Goal: Task Accomplishment & Management: Complete application form

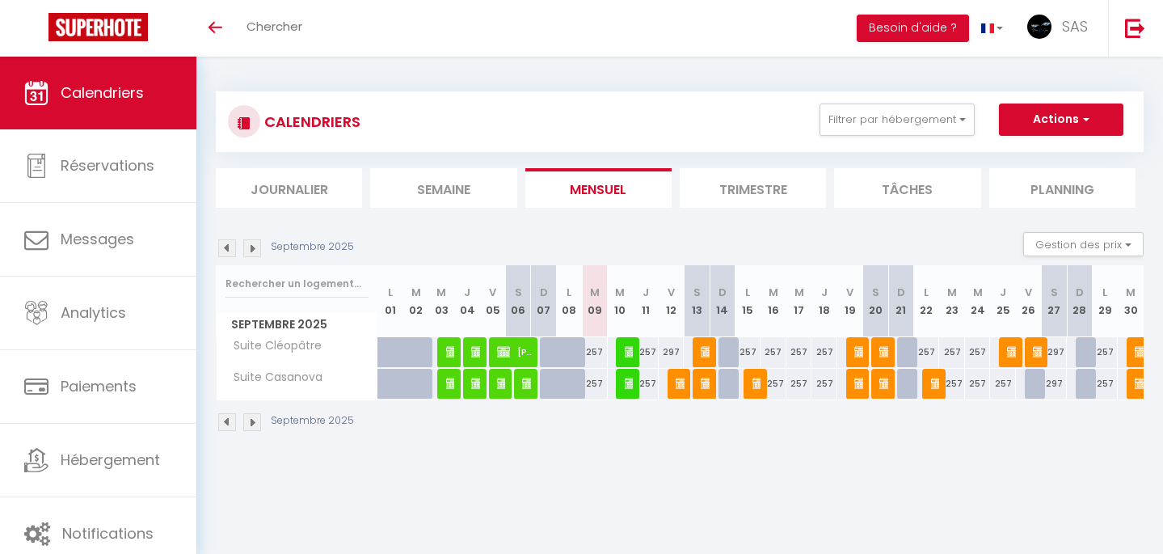
click at [1023, 118] on button "Actions" at bounding box center [1061, 119] width 125 height 32
click at [1002, 157] on link "Nouvelle réservation" at bounding box center [1044, 157] width 141 height 24
select select
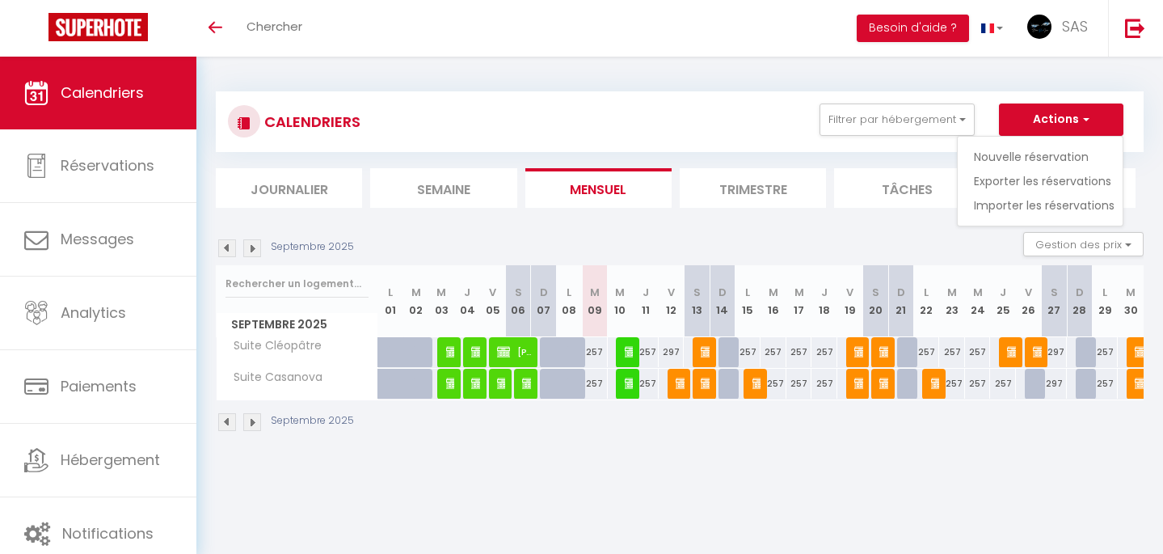
select select
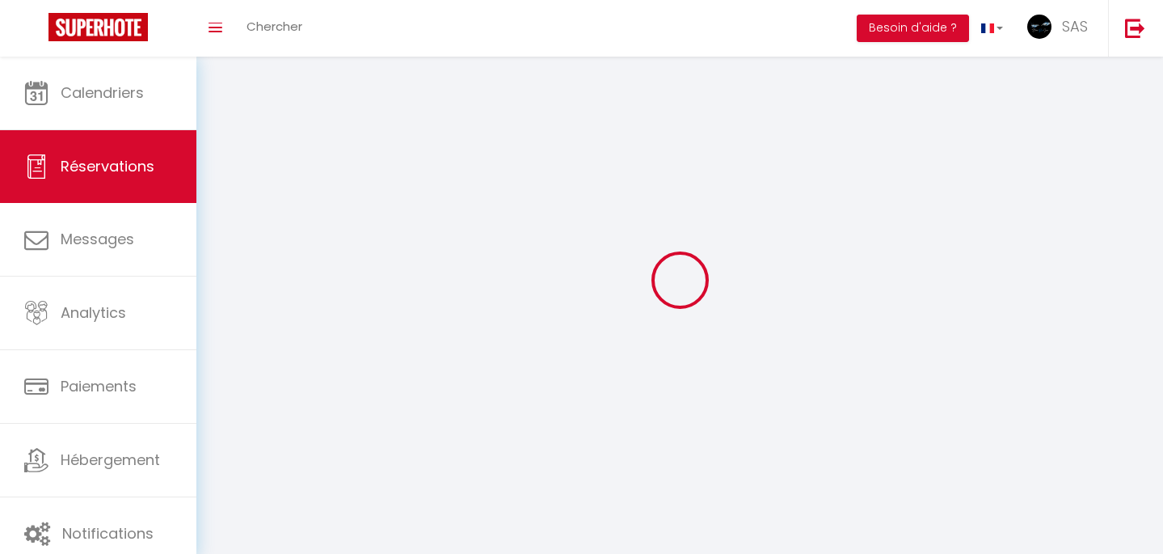
select select
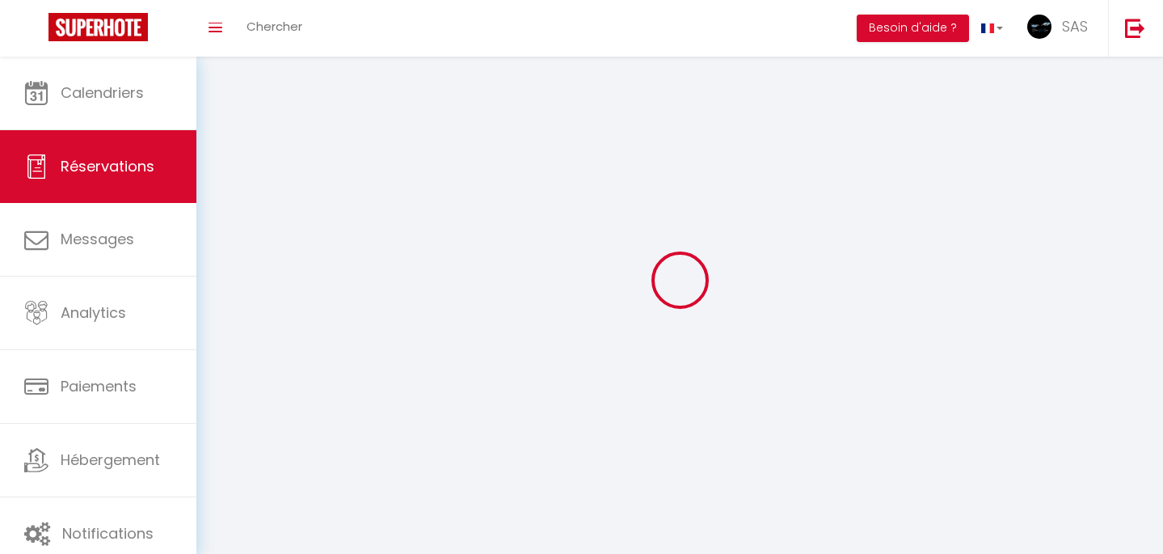
select select
checkbox input "false"
select select
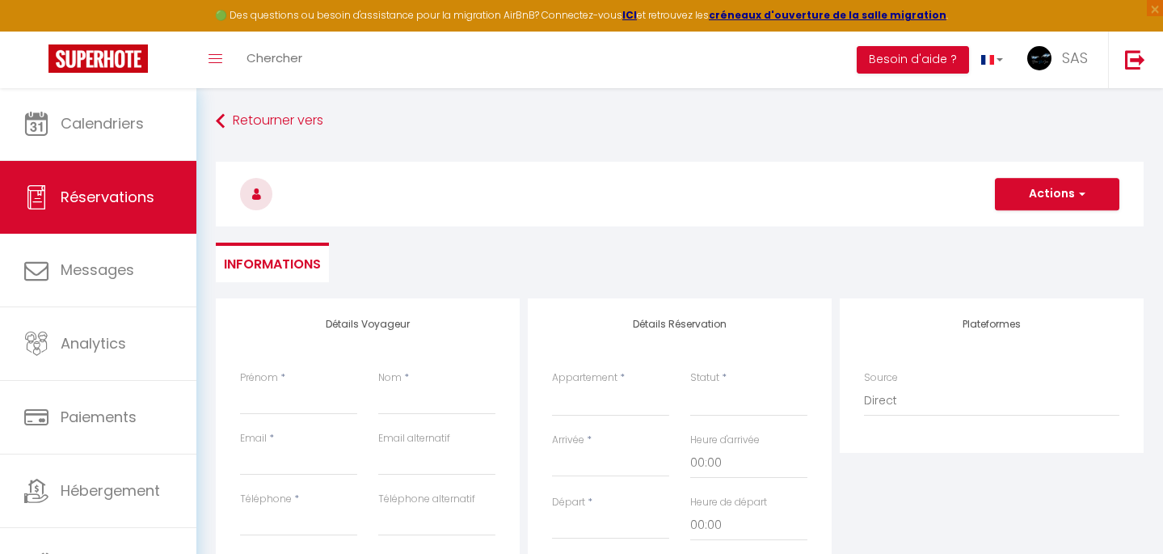
select select
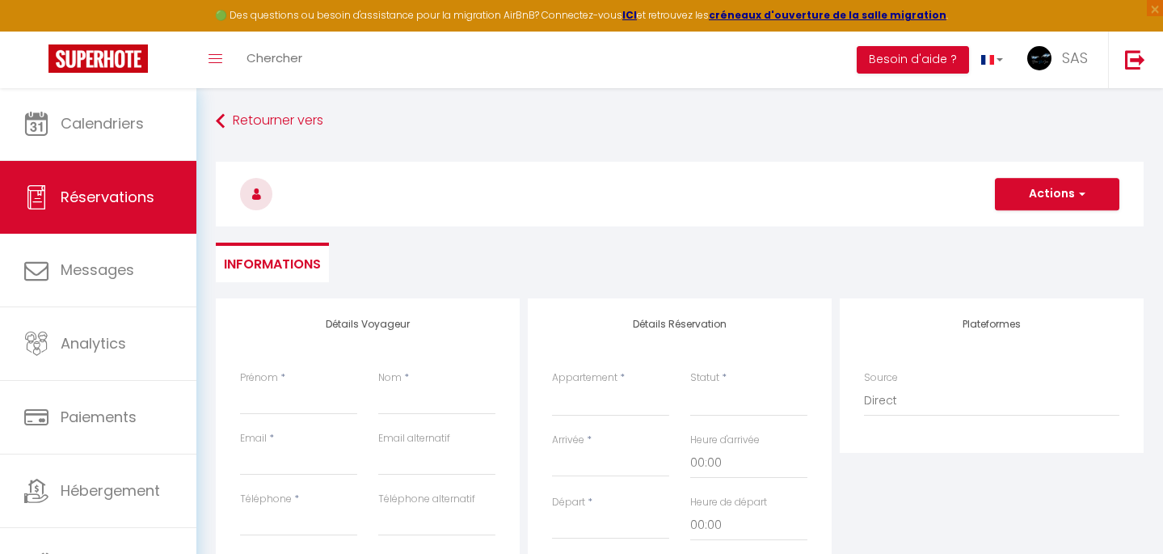
select select
checkbox input "false"
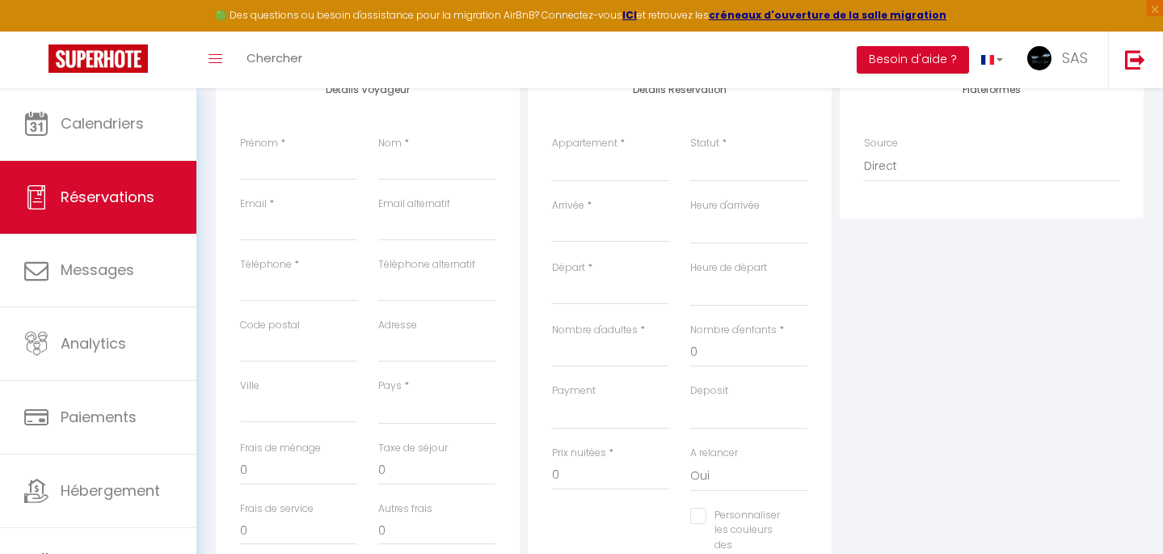
scroll to position [245, 0]
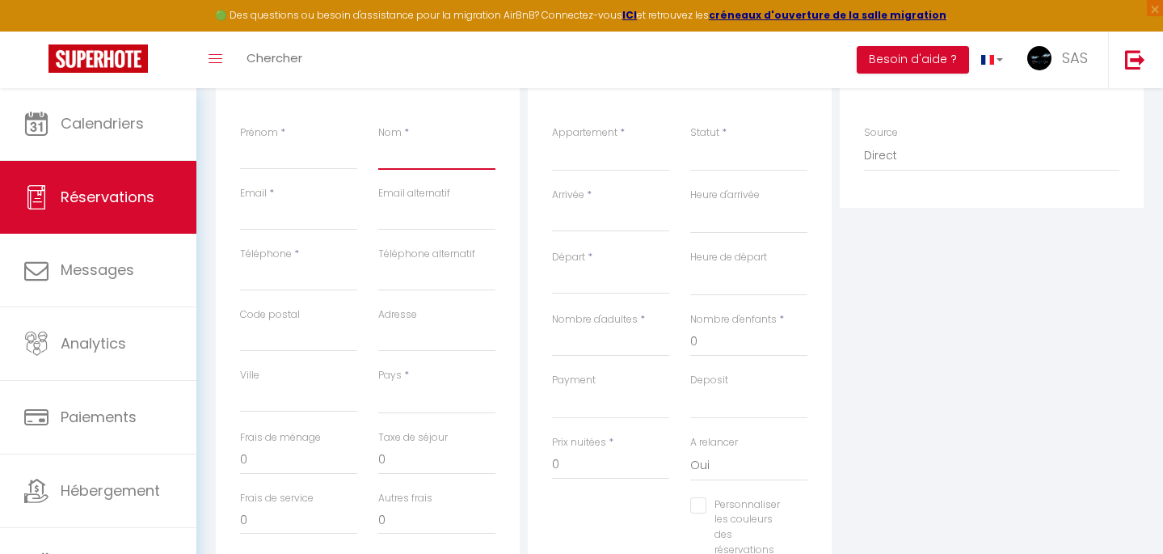
paste input "Freour"
type input "Freour"
select select
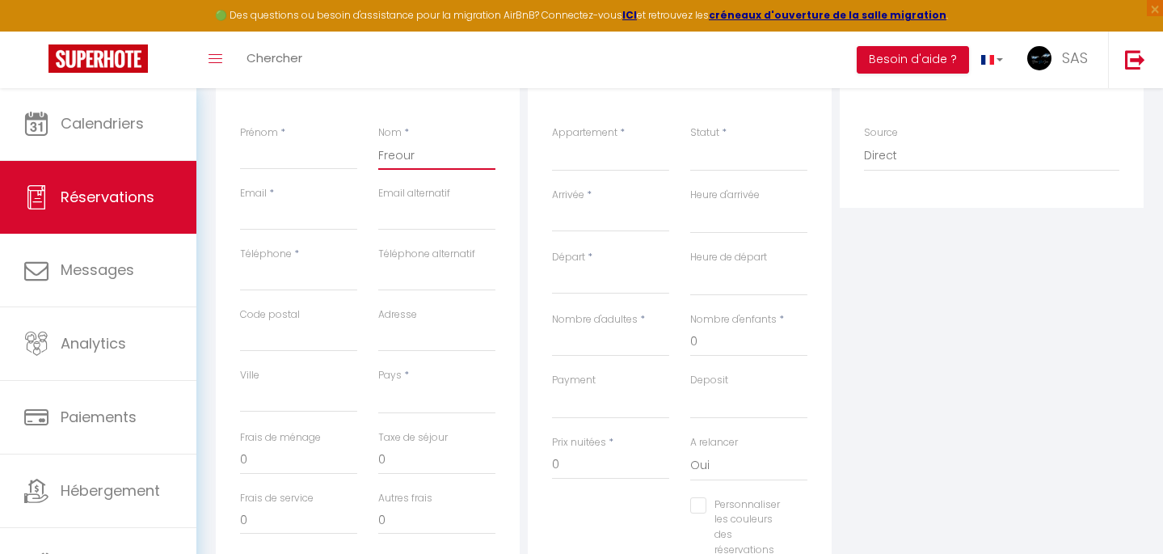
select select
checkbox input "false"
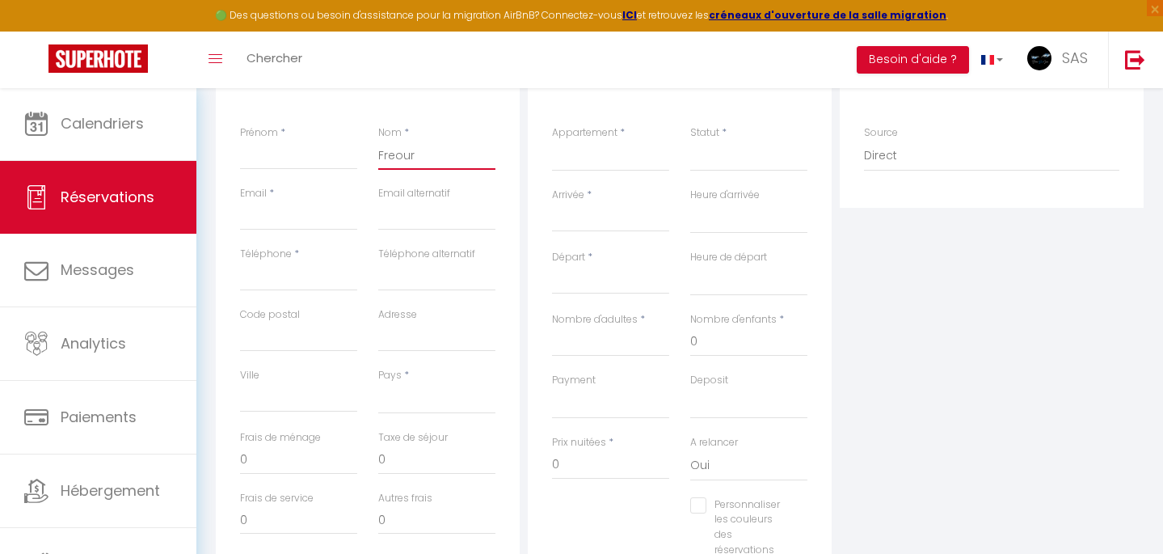
type input "Freour"
paste input "Pascale"
type input "Pascale"
select select
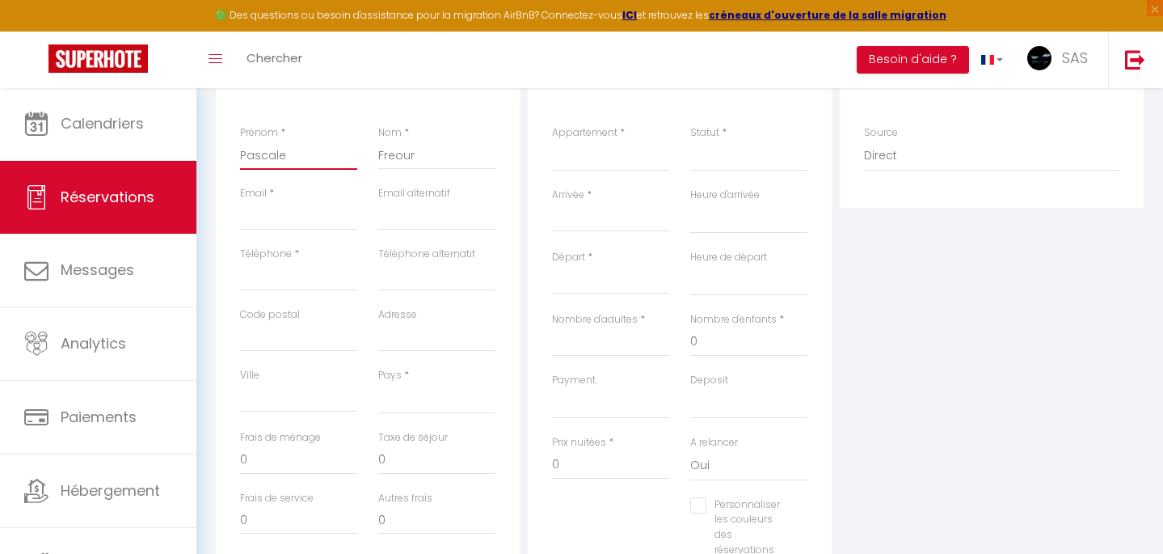
select select
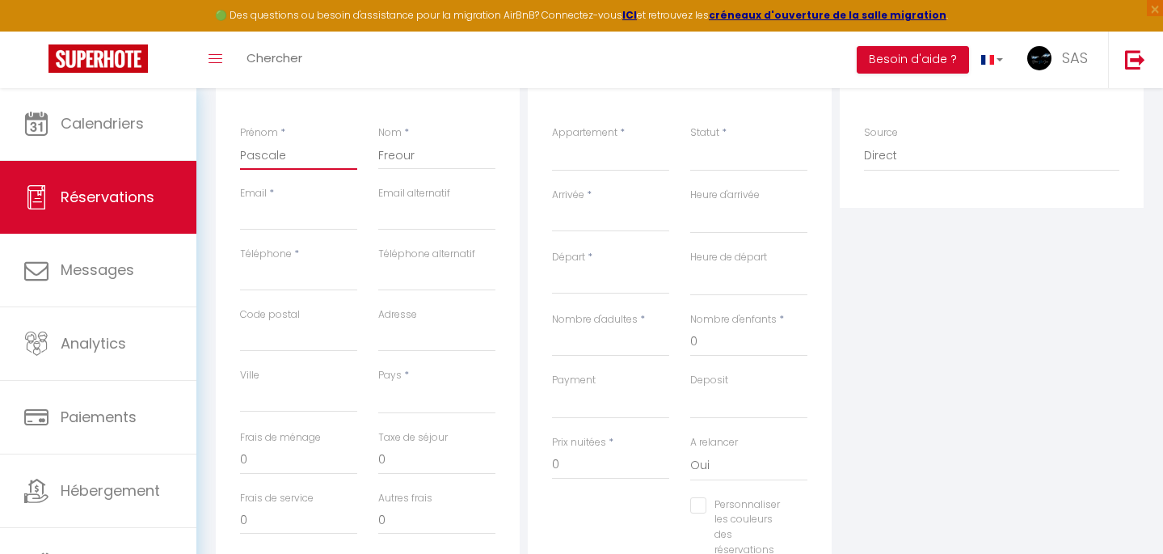
checkbox input "false"
type input "Pascale"
paste input "[EMAIL_ADDRESS][DOMAIN_NAME]"
type input "[EMAIL_ADDRESS][DOMAIN_NAME]"
select select
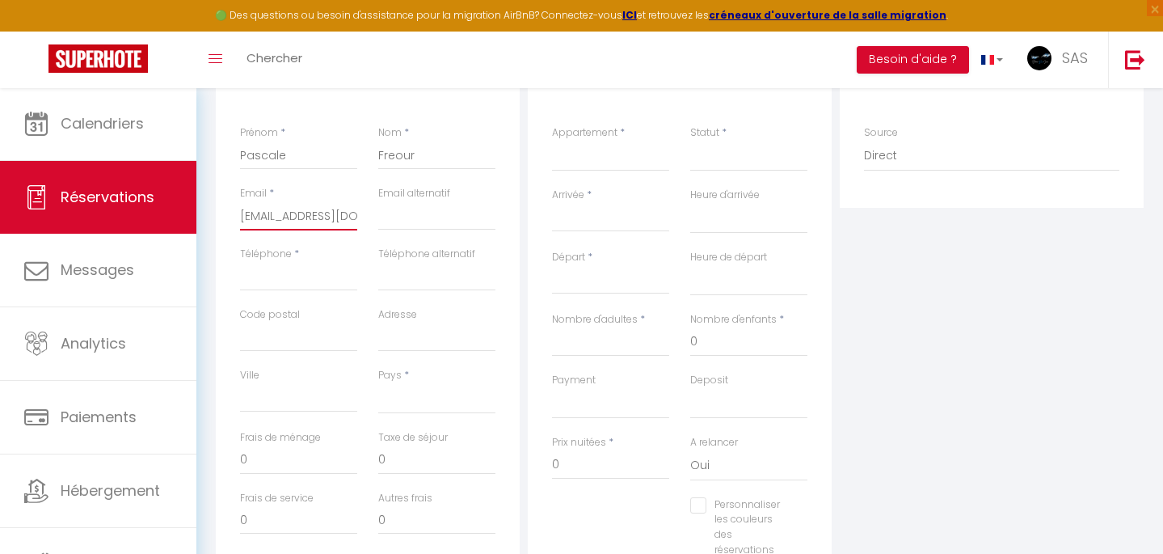
select select
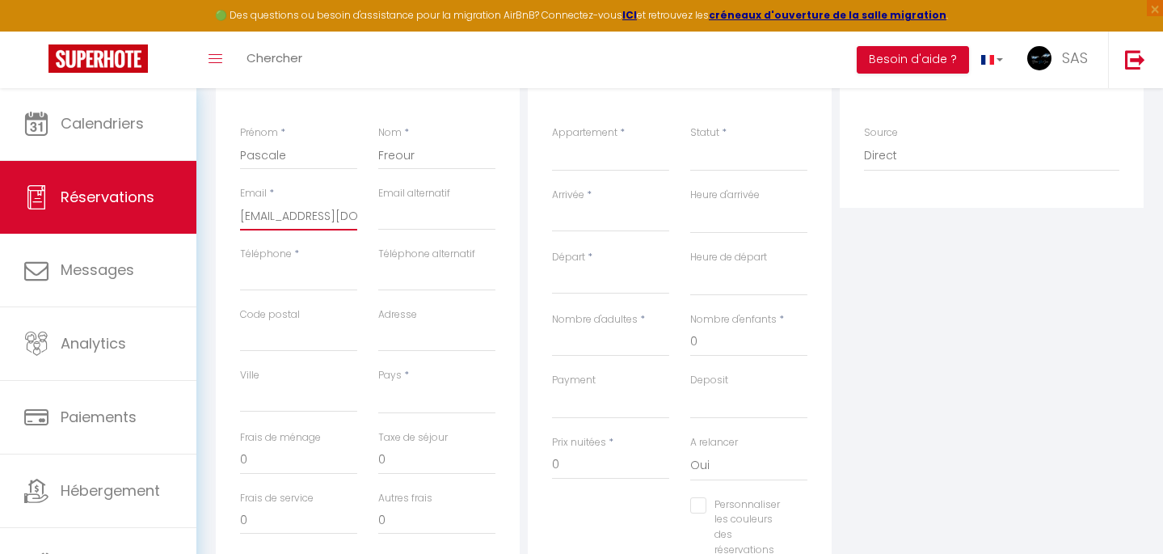
select select
checkbox input "false"
type input "[EMAIL_ADDRESS][DOMAIN_NAME]"
paste input "[PHONE_NUMBER]"
type input "[PHONE_NUMBER]"
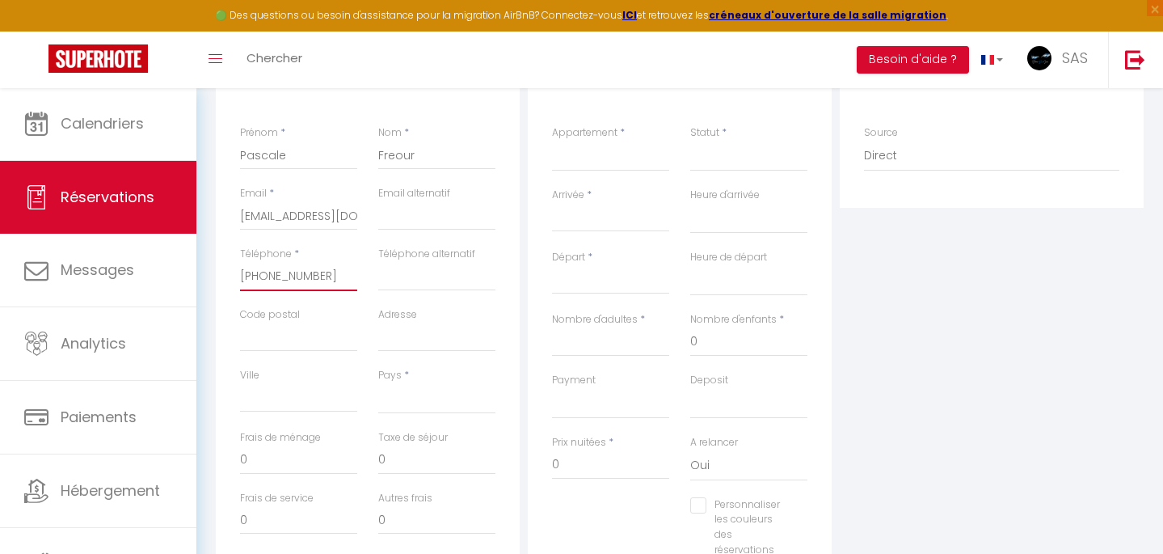
select select
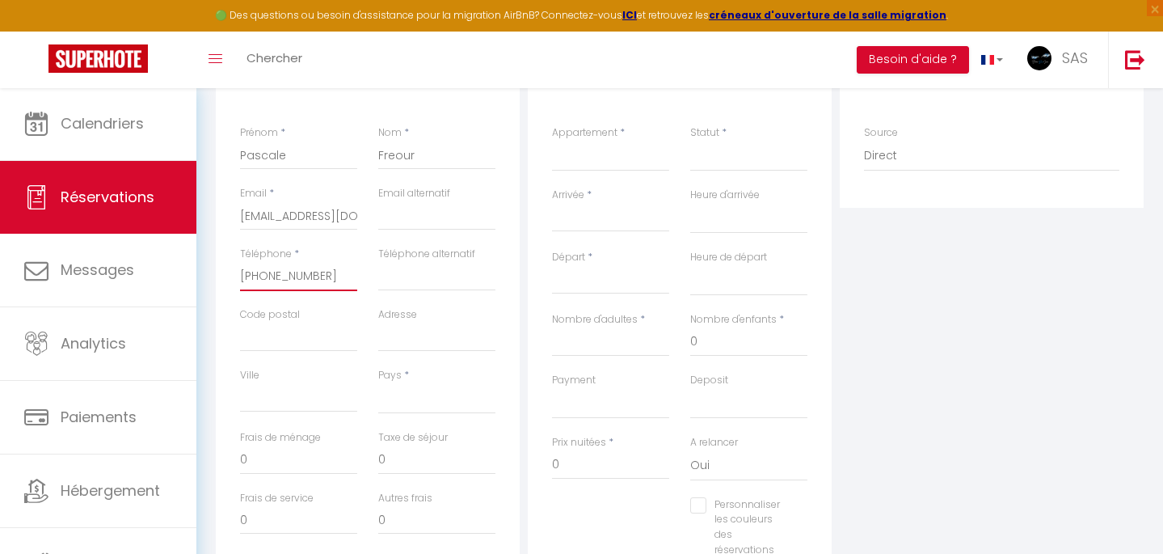
select select
checkbox input "false"
click at [255, 270] on input "[PHONE_NUMBER]" at bounding box center [298, 276] width 117 height 29
type input "[PHONE_NUMBER]"
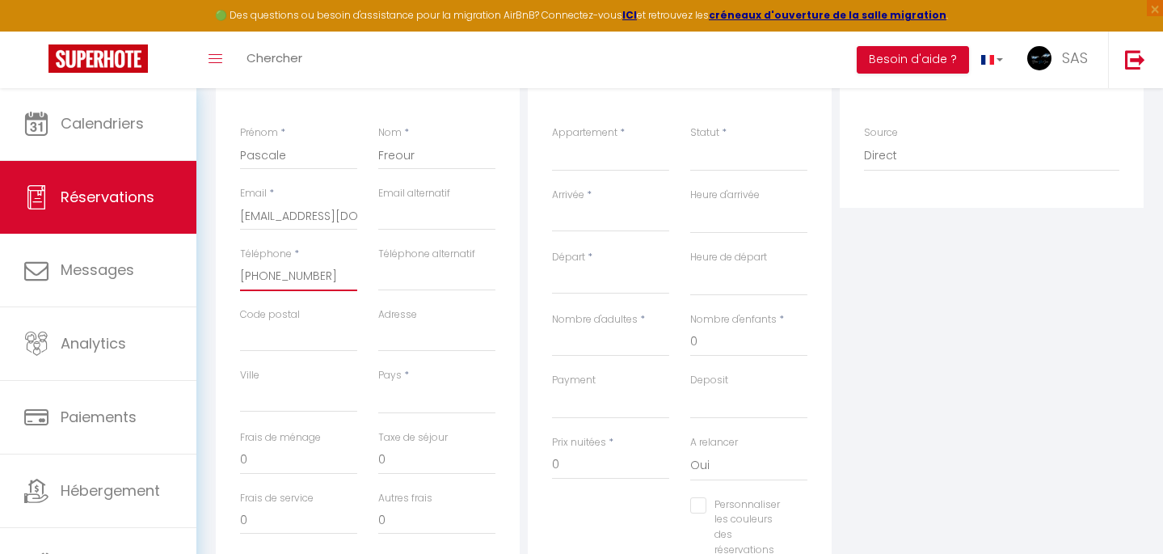
select select
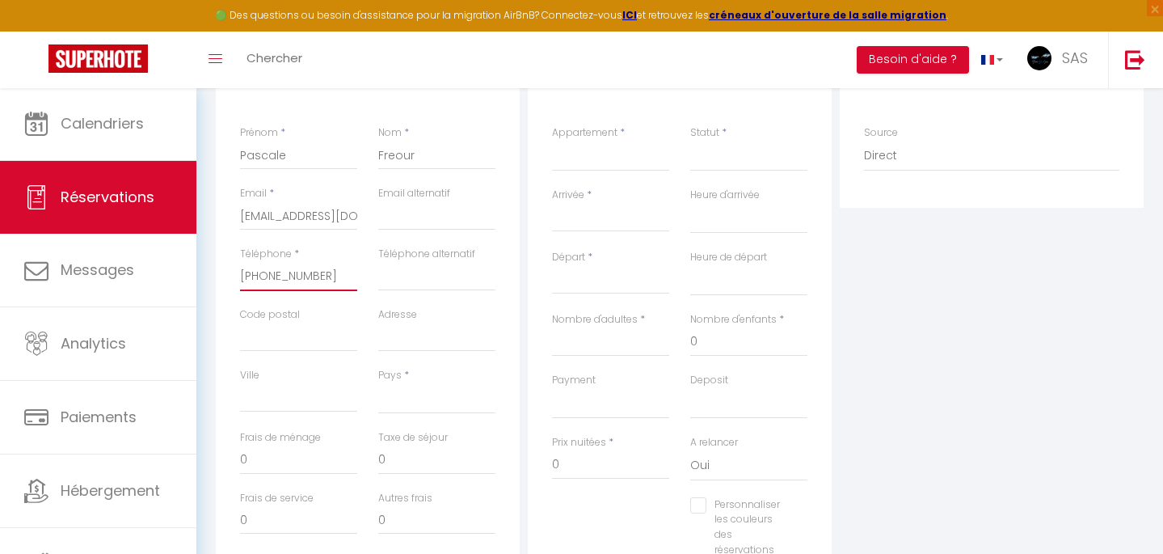
select select
checkbox input "false"
type input "068259.04.67"
select select
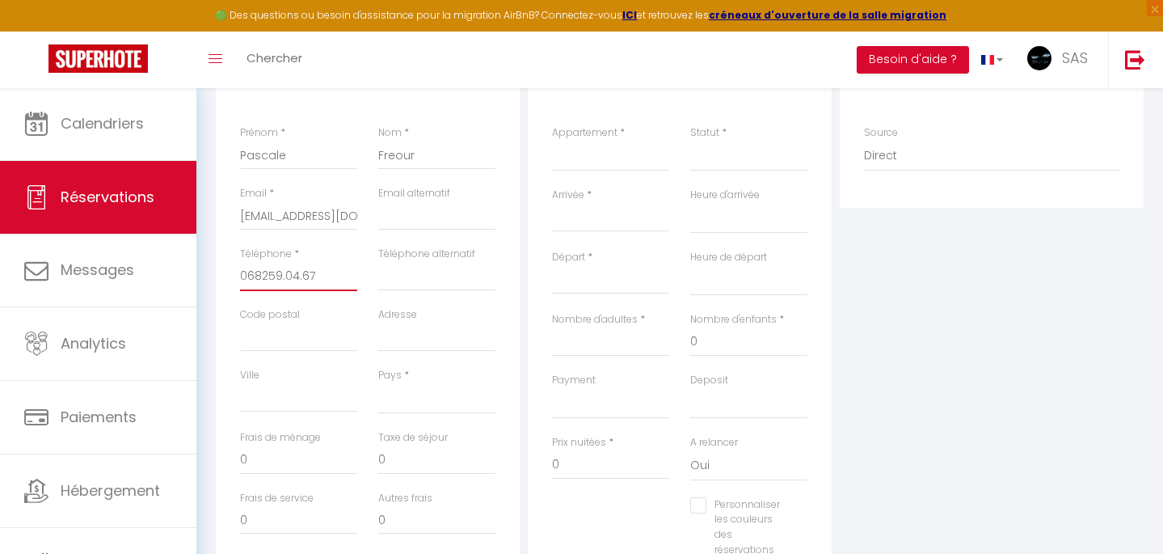
select select
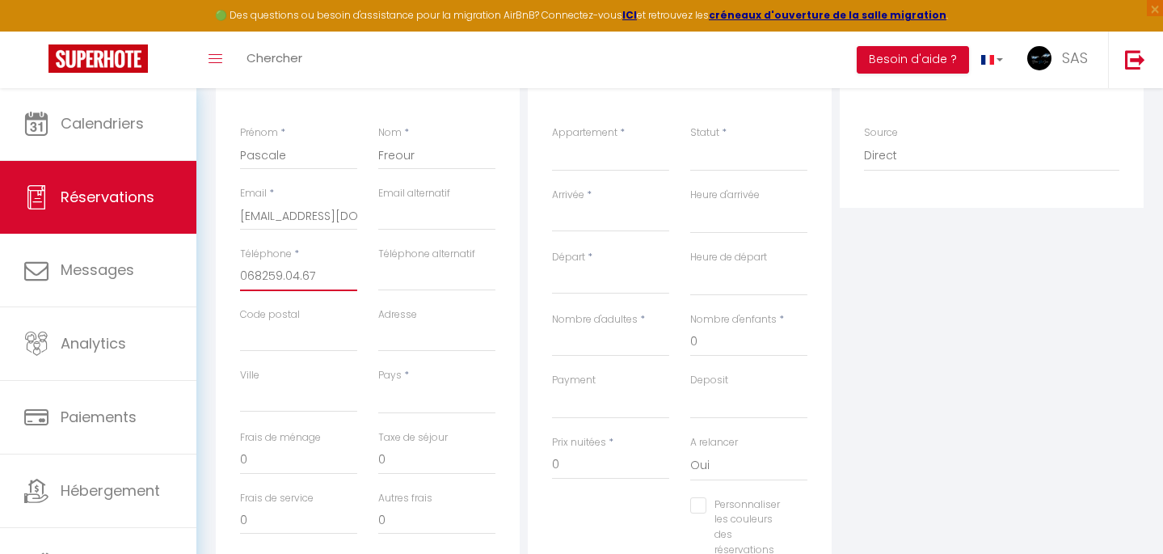
select select
checkbox input "false"
type input "06825904.67"
select select
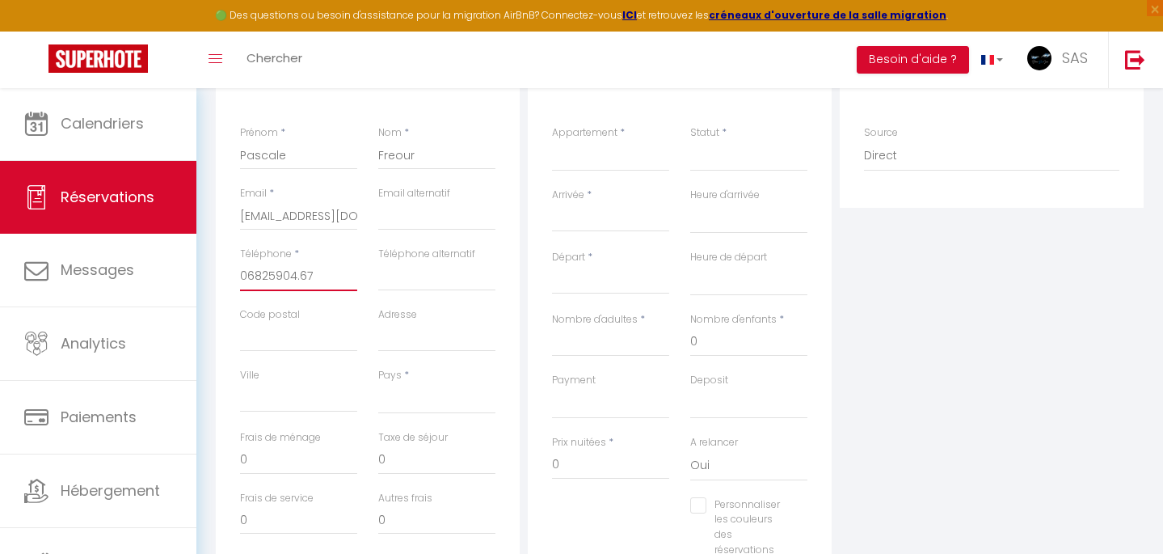
select select
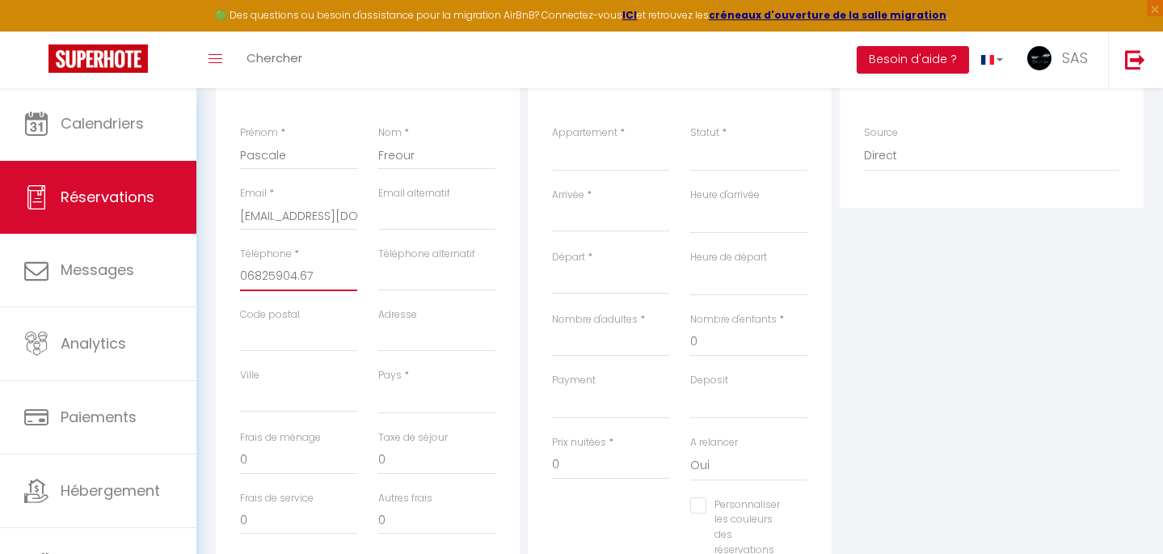
checkbox input "false"
type input "0682590467"
select select
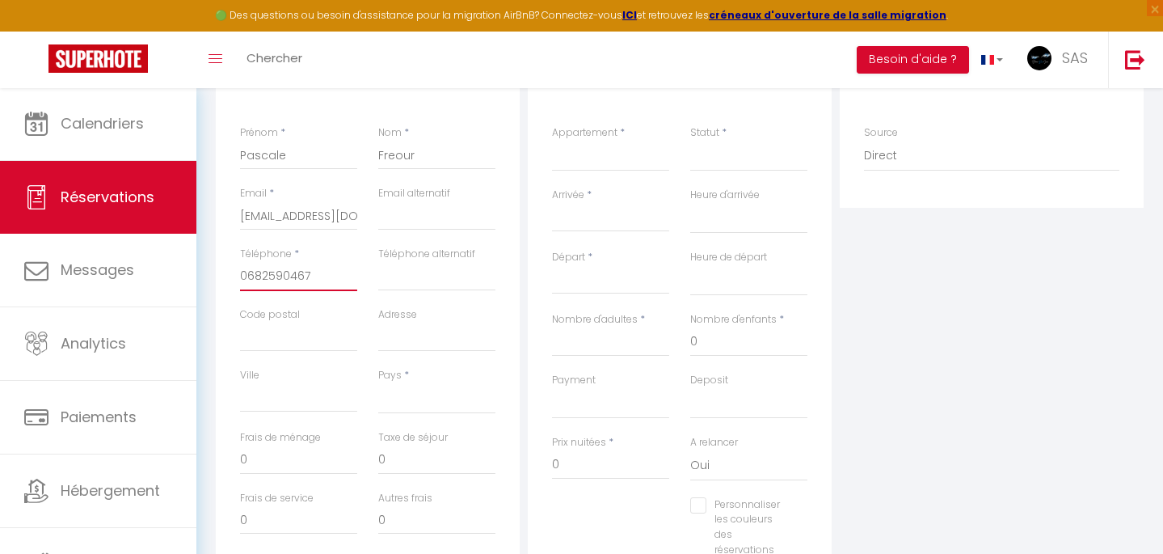
select select
checkbox input "false"
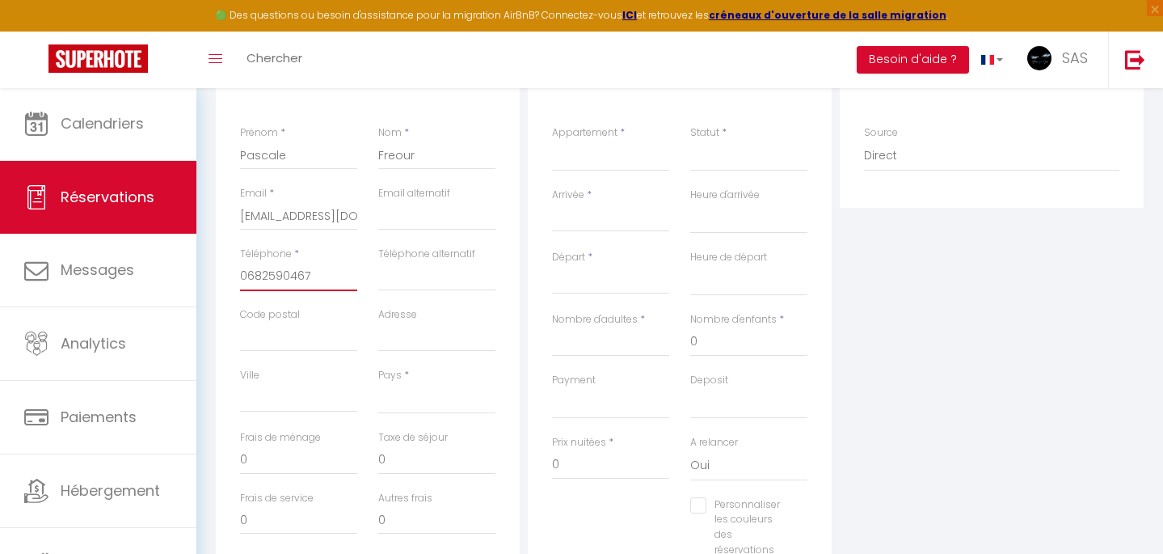
type input "0682590467"
click at [989, 268] on div "Plateformes Source Direct [DOMAIN_NAME] [DOMAIN_NAME] Chalet montagne Expedia G…" at bounding box center [992, 342] width 312 height 578
select select "FR"
select select
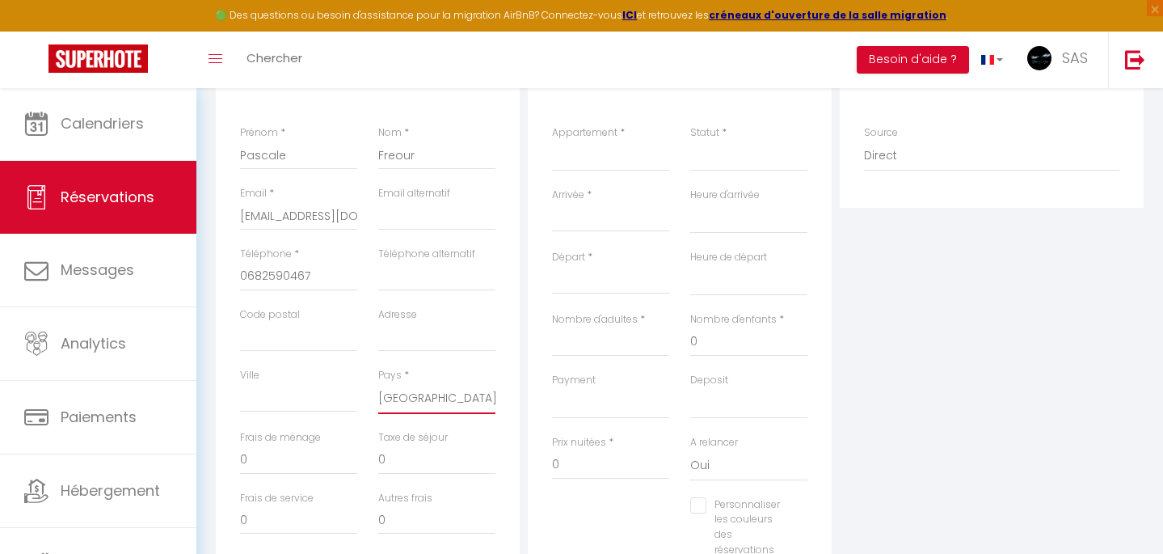
select select
checkbox input "false"
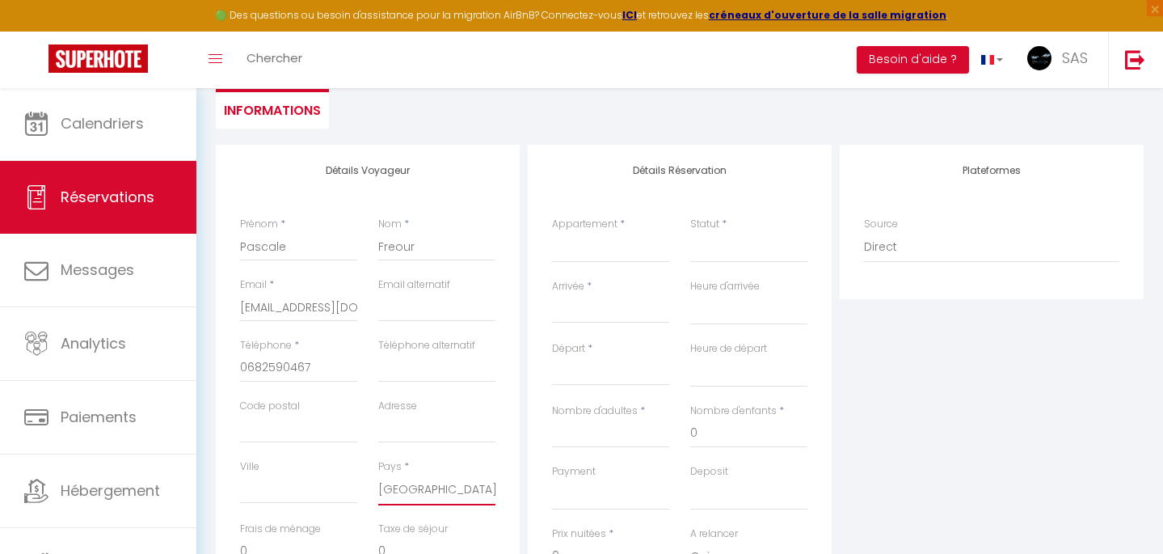
scroll to position [150, 0]
select select "27791"
select select
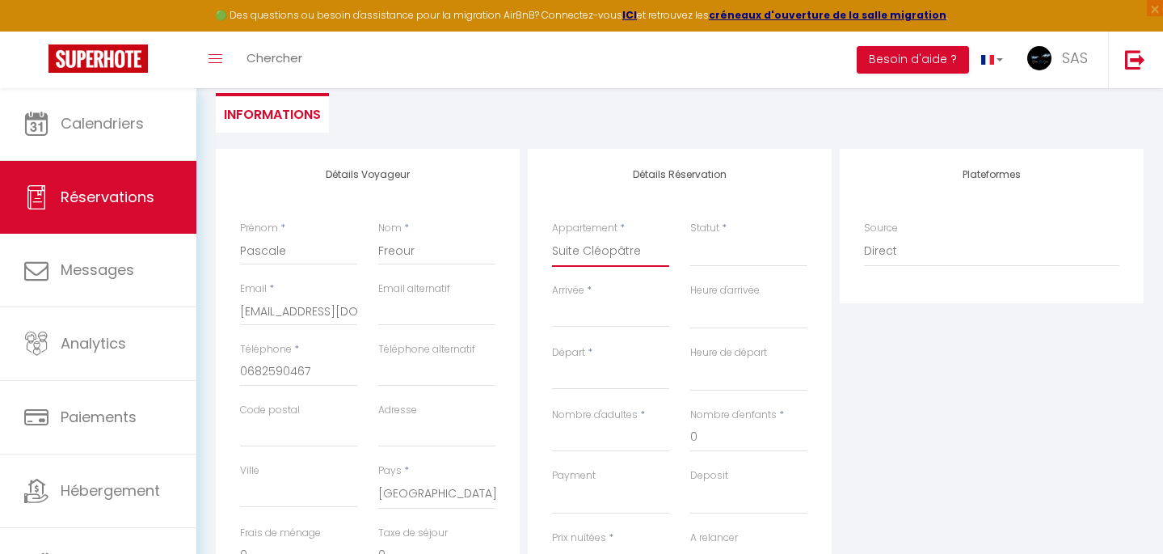
select select
checkbox input "false"
select select
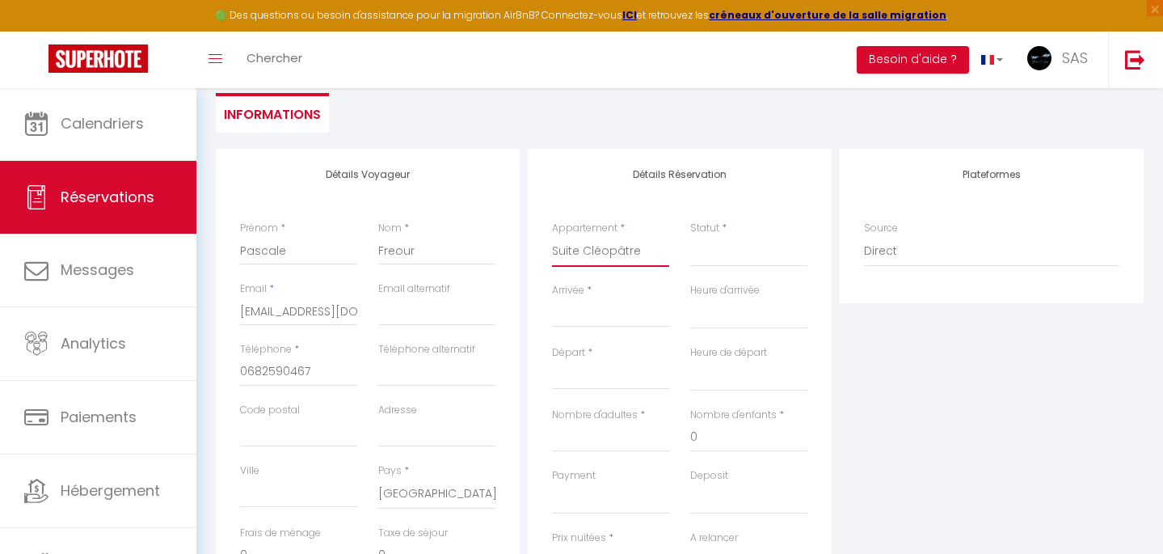
select select
checkbox input "false"
click at [717, 255] on select "Confirmé Non Confirmé [PERSON_NAME] par le voyageur No Show Request" at bounding box center [748, 251] width 117 height 31
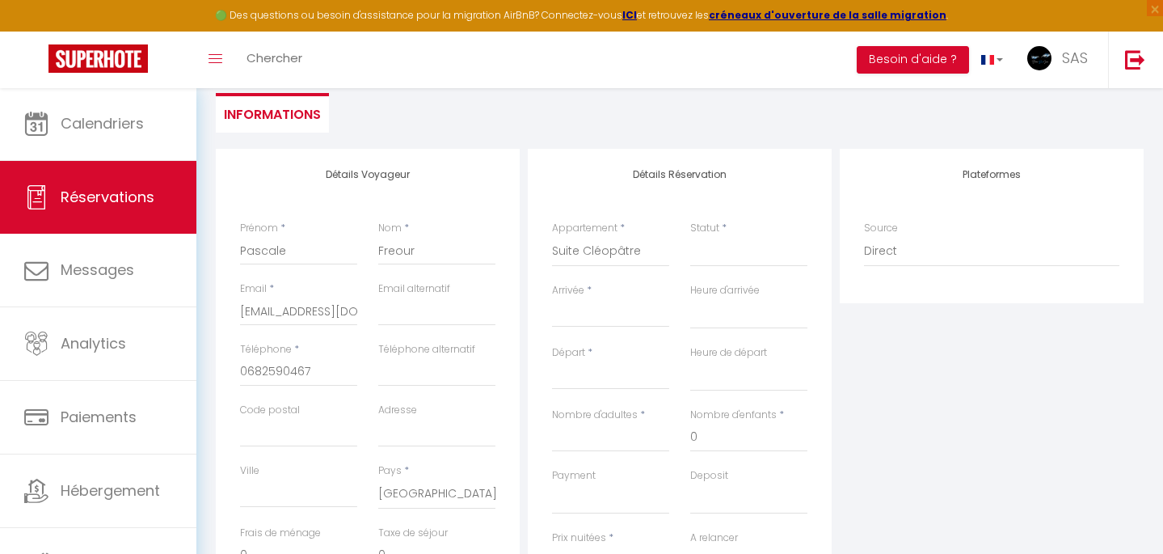
click at [592, 310] on input "Arrivée" at bounding box center [610, 314] width 117 height 21
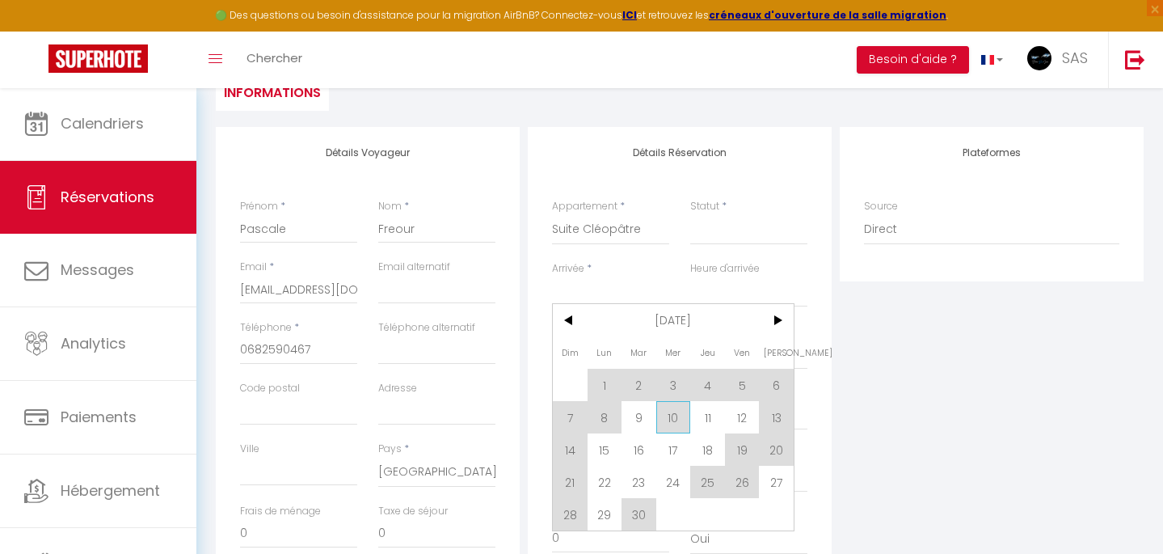
scroll to position [175, 0]
click at [775, 315] on span ">" at bounding box center [776, 316] width 35 height 32
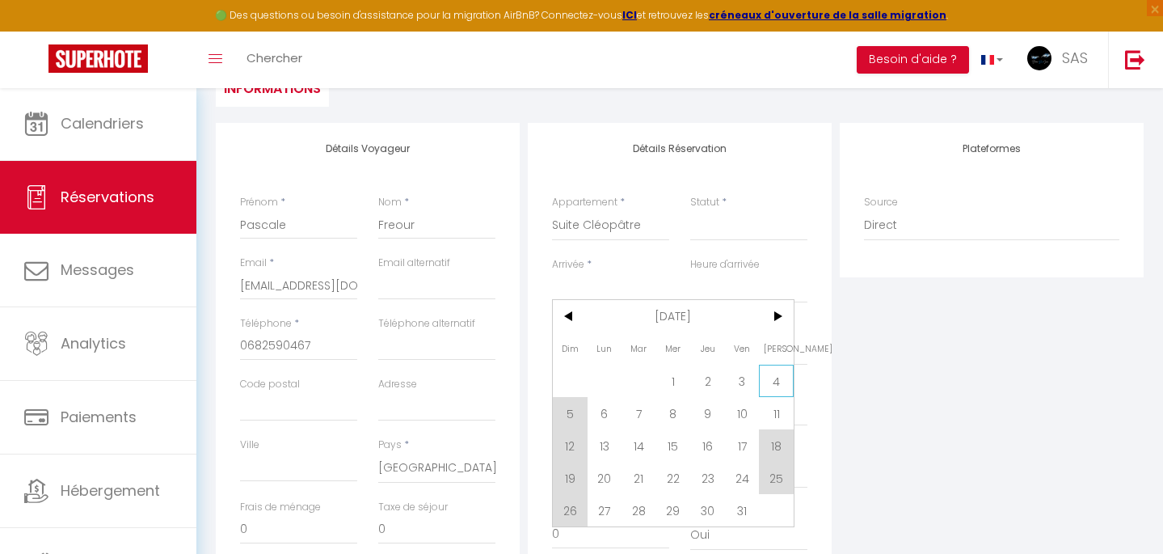
click at [779, 378] on span "4" at bounding box center [776, 381] width 35 height 32
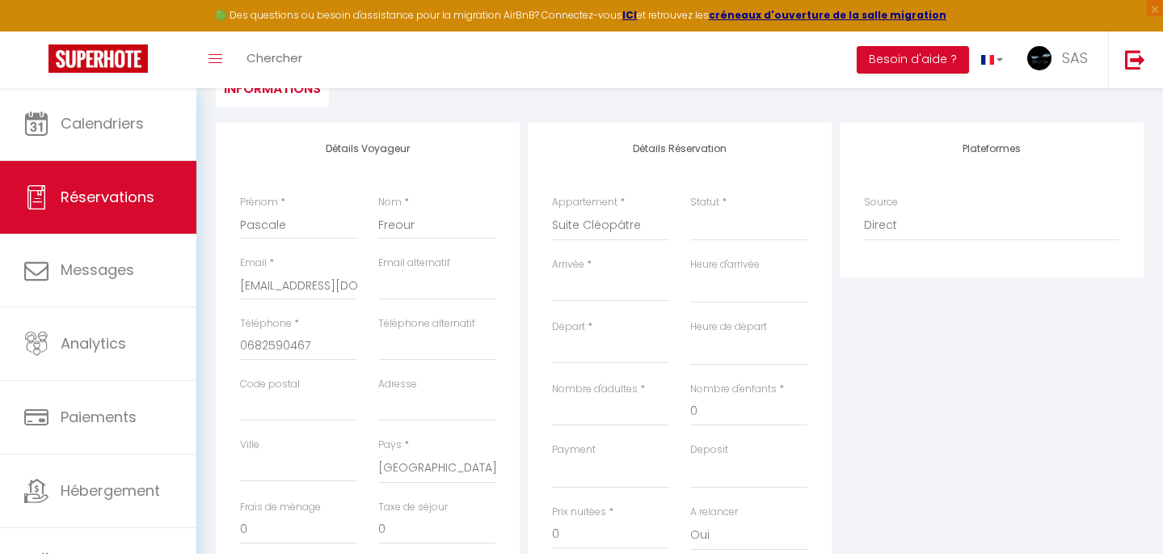
select select
type input "[PERSON_NAME] 04 Octobre 2025"
select select
type input "Dim 05 Octobre 2025"
select select
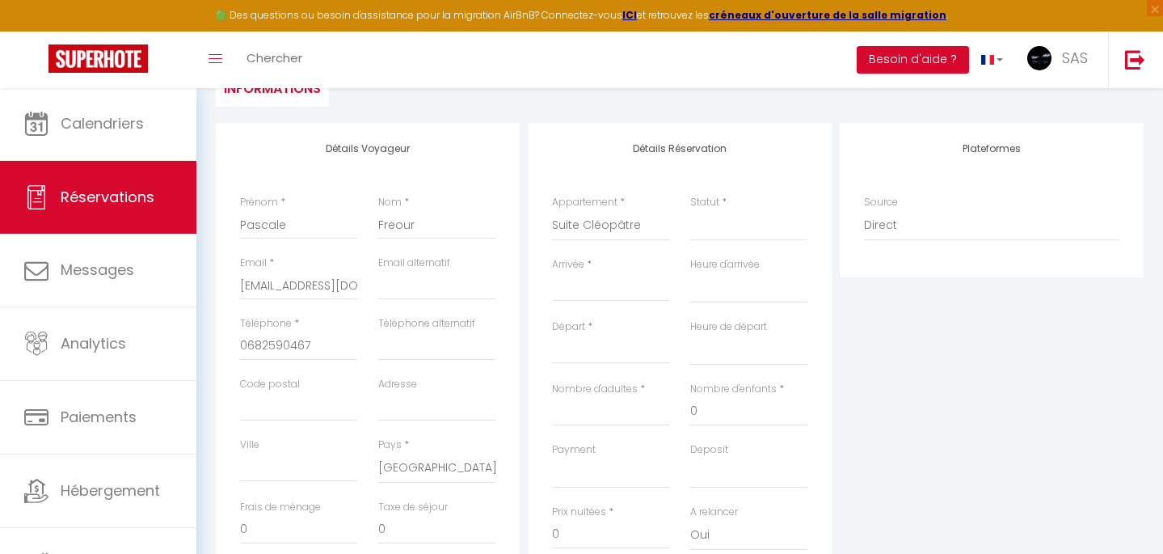
select select
checkbox input "false"
type input "2"
select select
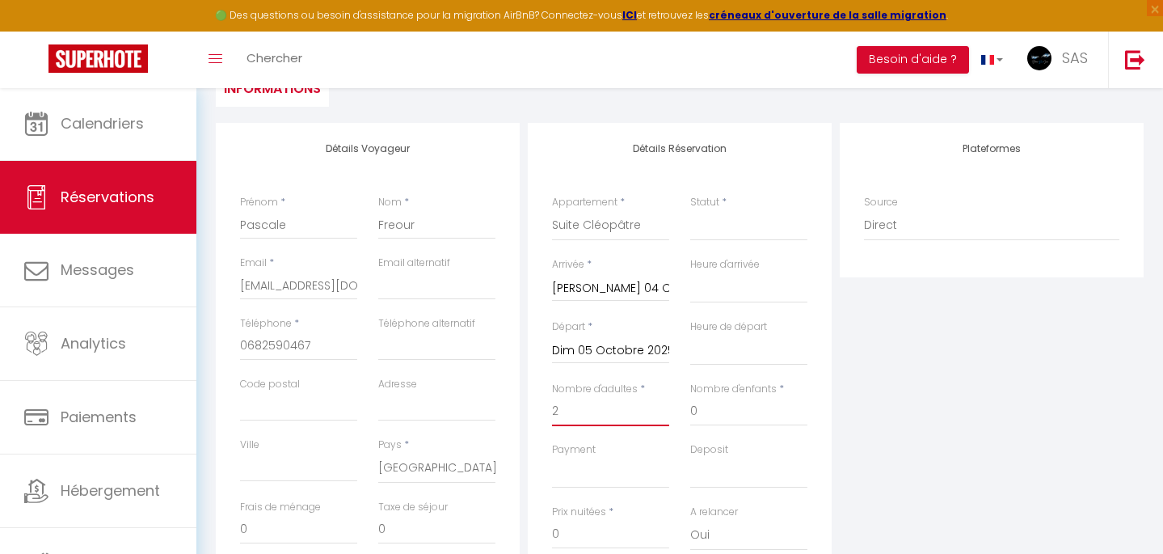
select select
checkbox input "false"
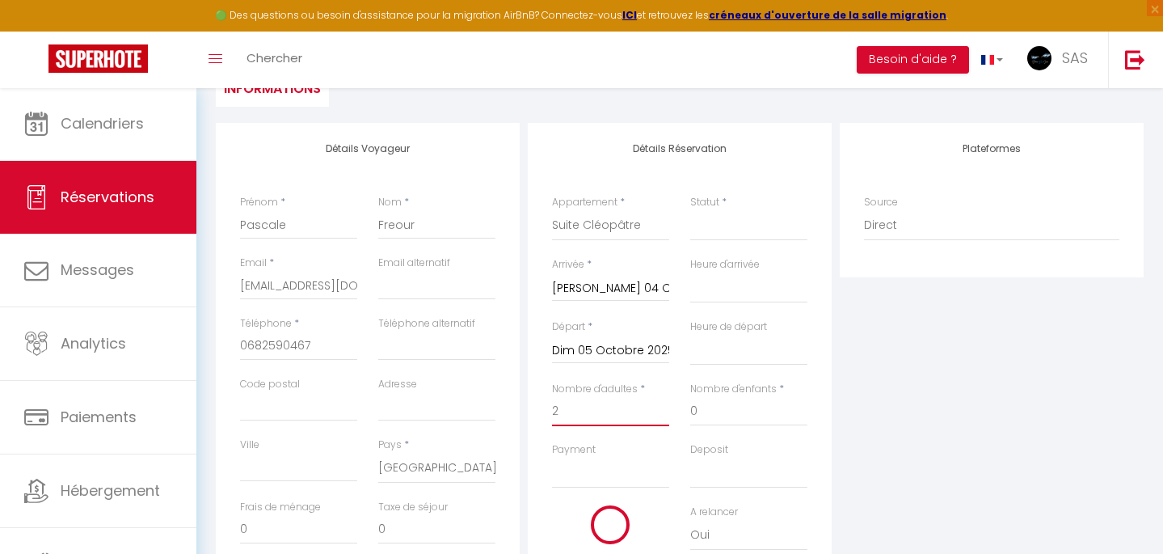
type input "9.2"
select select
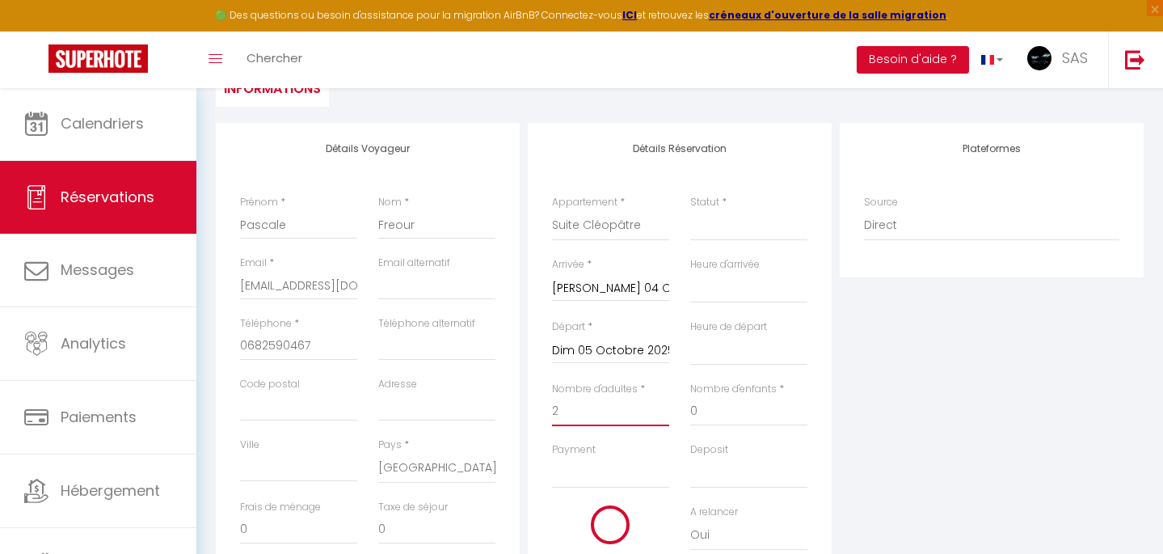
select select
type input "297"
checkbox input "false"
type input "2"
click at [876, 439] on div "Plateformes Source Direct [DOMAIN_NAME] [DOMAIN_NAME] Chalet montagne Expedia G…" at bounding box center [992, 412] width 312 height 578
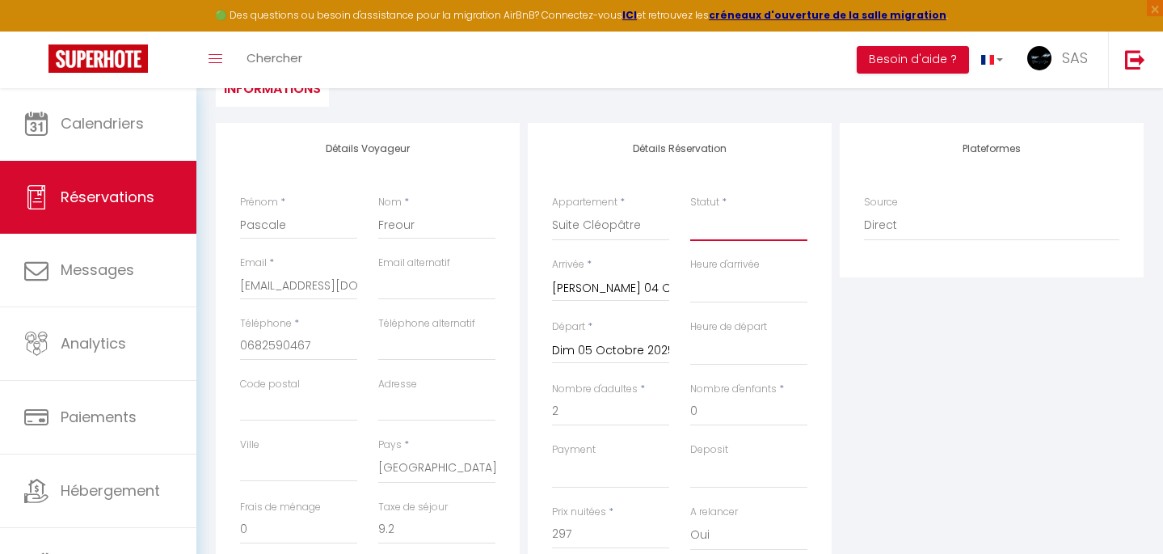
select select "1"
select select
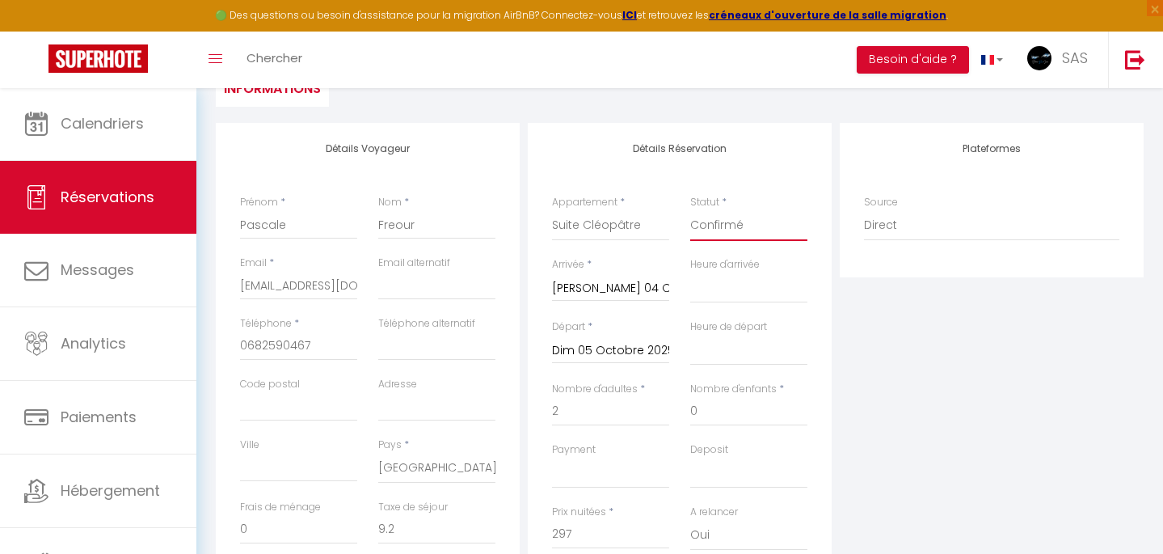
checkbox input "false"
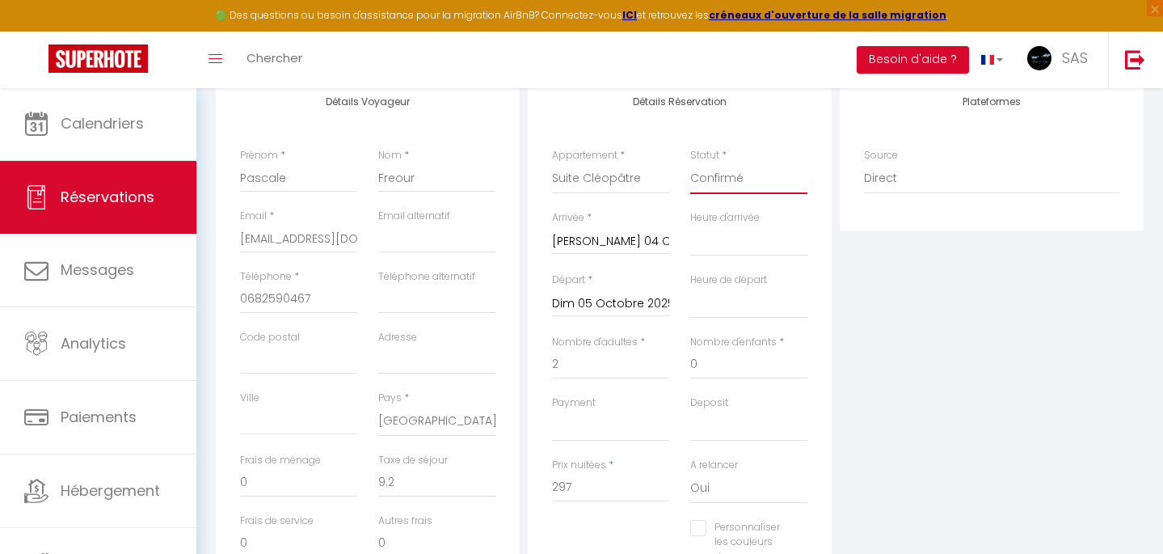
scroll to position [251, 0]
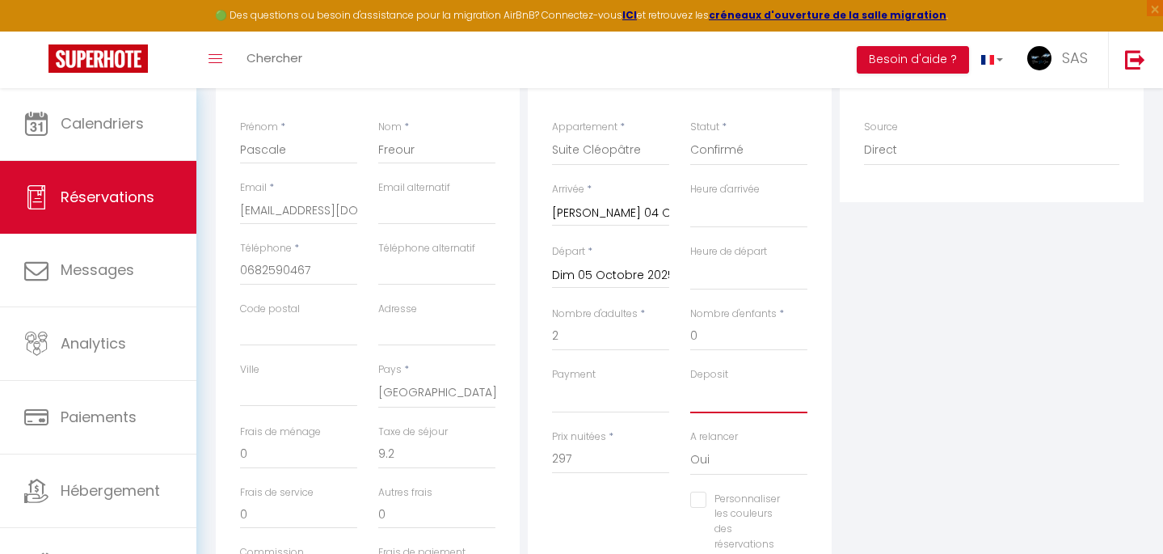
select select "14"
select select
checkbox input "false"
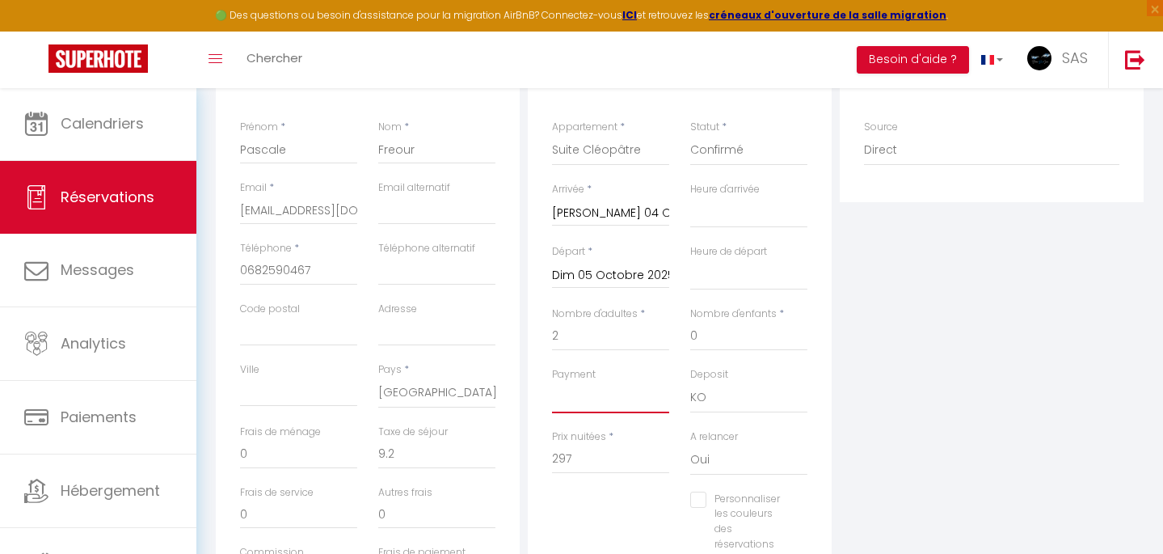
select select "12"
select select
checkbox input "false"
click at [955, 372] on div "Plateformes Source Direct [DOMAIN_NAME] [DOMAIN_NAME] Chalet montagne Expedia G…" at bounding box center [992, 337] width 312 height 578
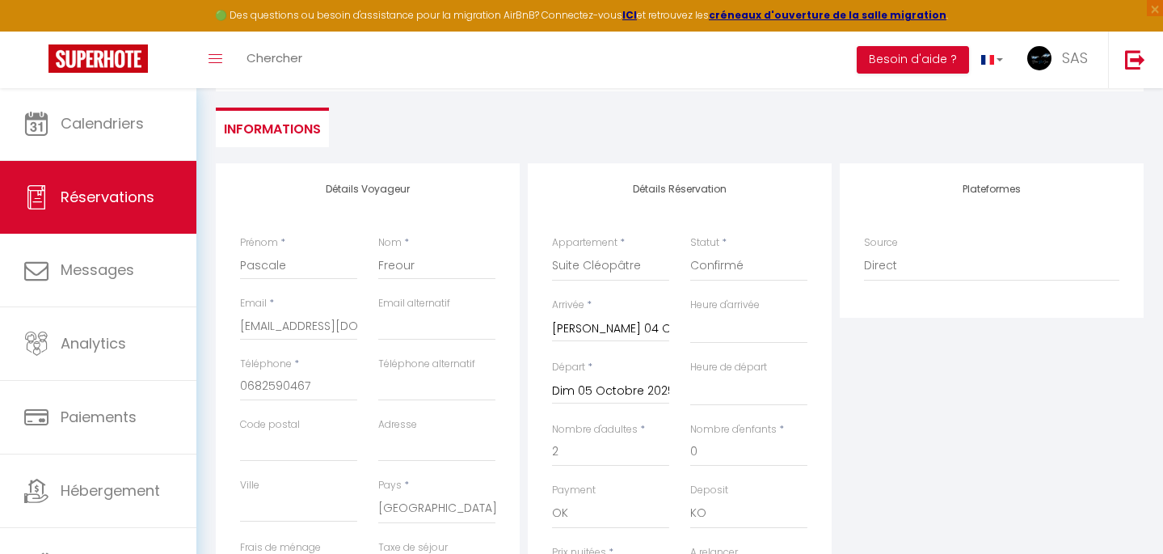
scroll to position [0, 0]
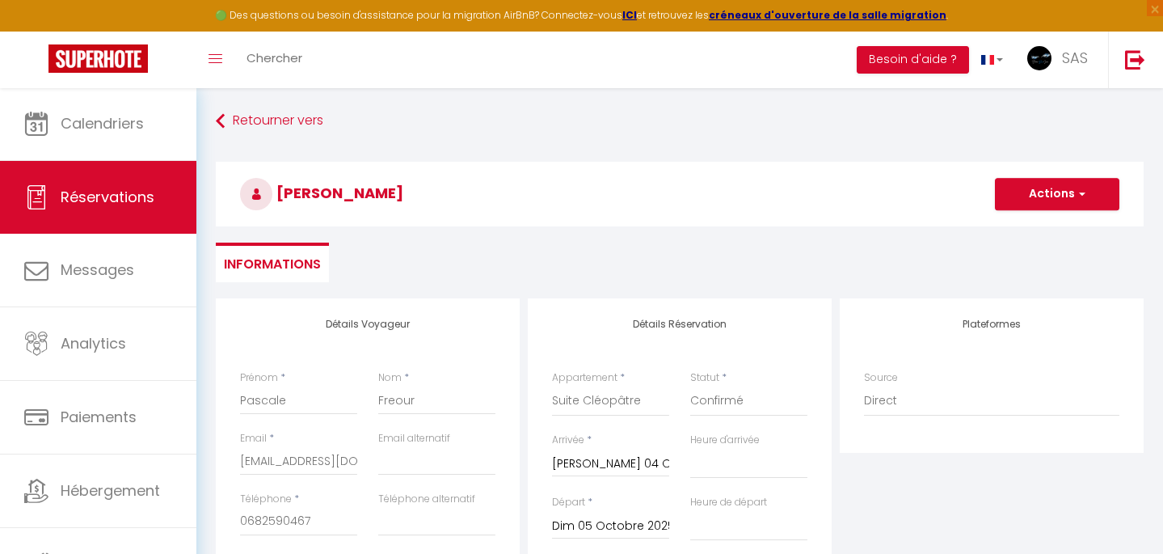
click at [1076, 189] on span "button" at bounding box center [1080, 194] width 10 height 15
click at [1026, 230] on link "Enregistrer" at bounding box center [1041, 229] width 128 height 21
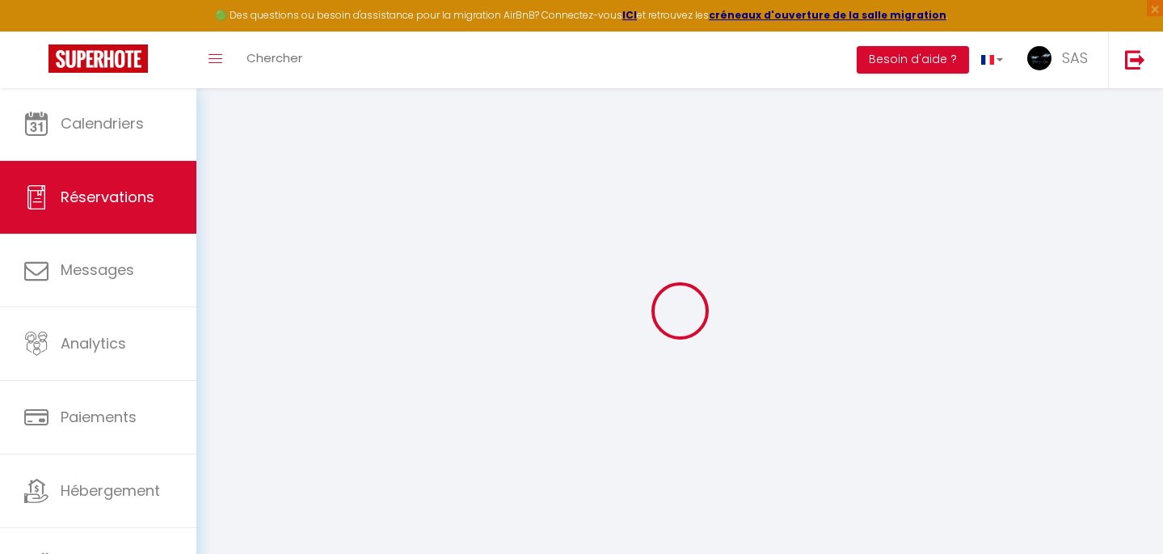
select select "not_cancelled"
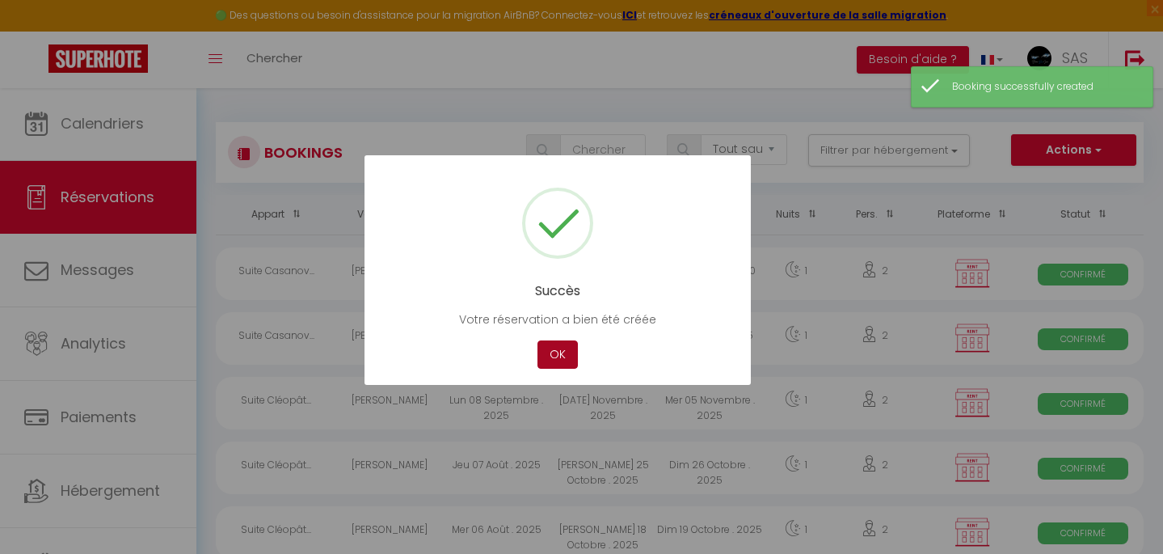
click at [569, 357] on button "OK" at bounding box center [558, 354] width 40 height 28
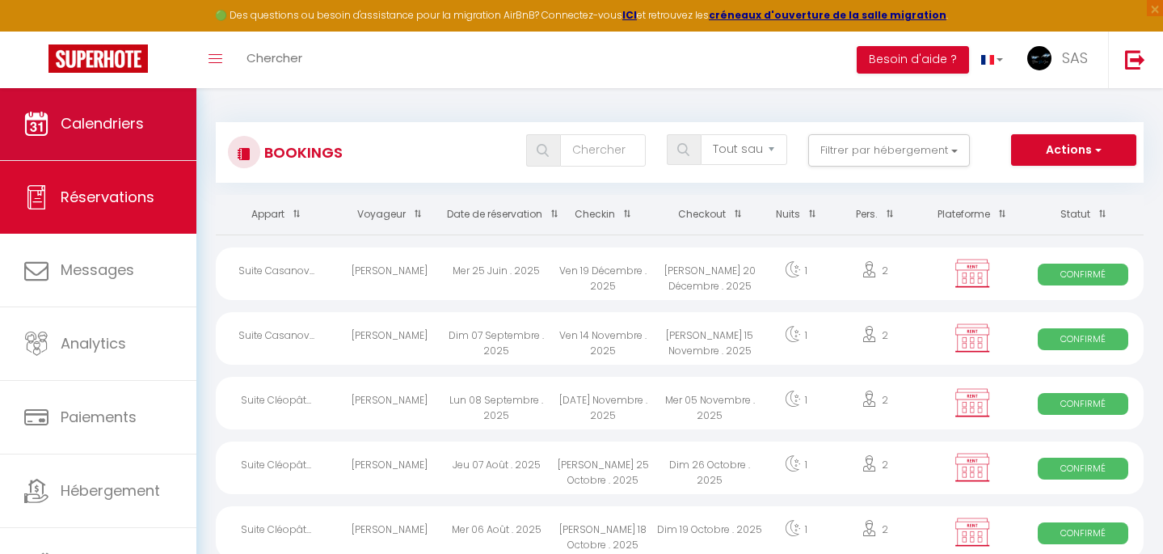
click at [95, 128] on span "Calendriers" at bounding box center [102, 123] width 83 height 20
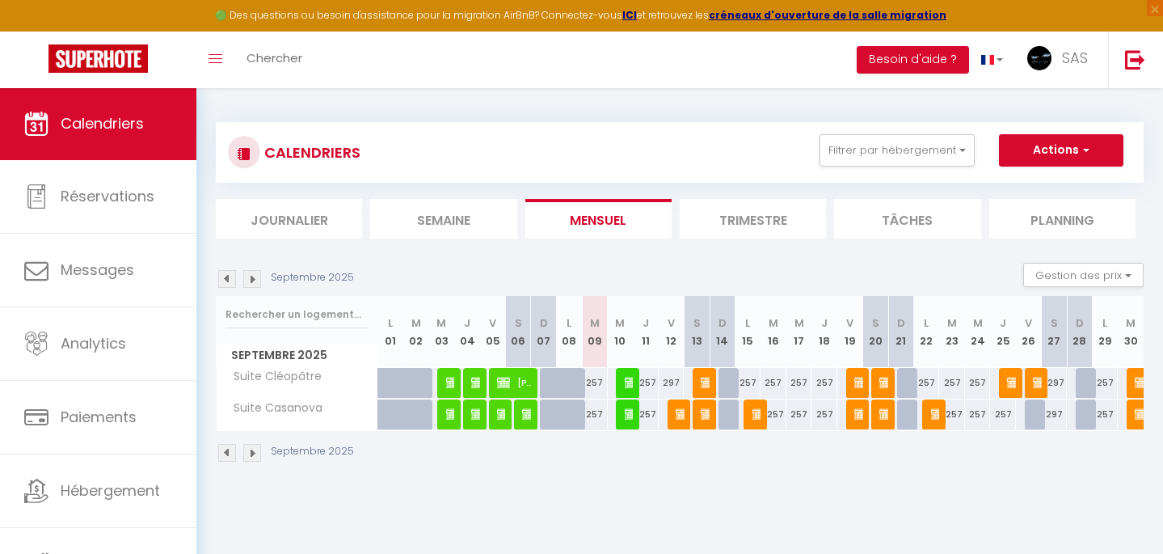
click at [257, 279] on img at bounding box center [252, 279] width 18 height 18
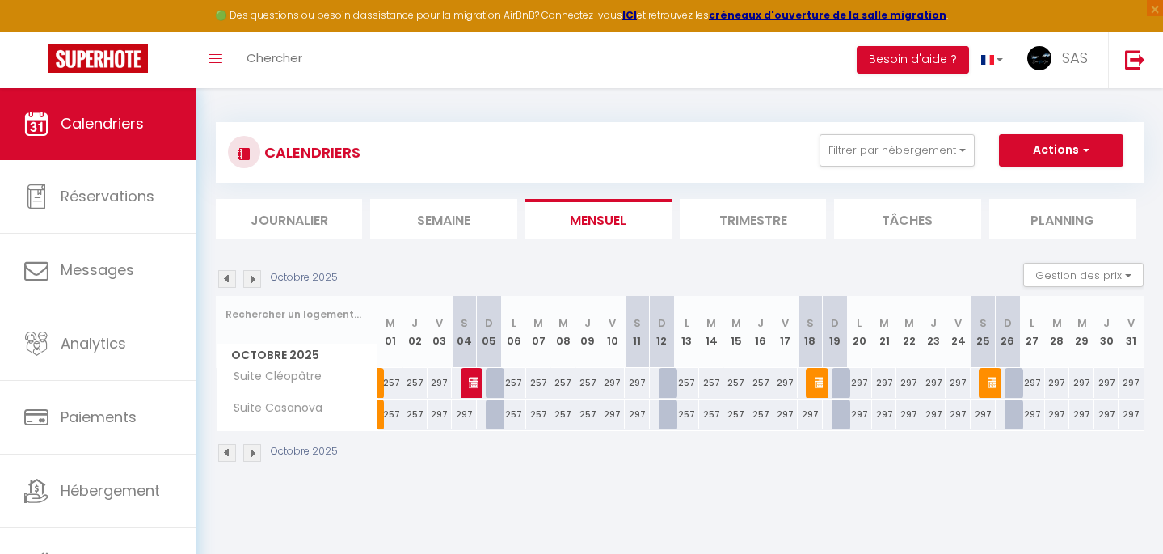
click at [473, 382] on img at bounding box center [475, 382] width 13 height 13
select select "OK"
select select "KO"
select select "0"
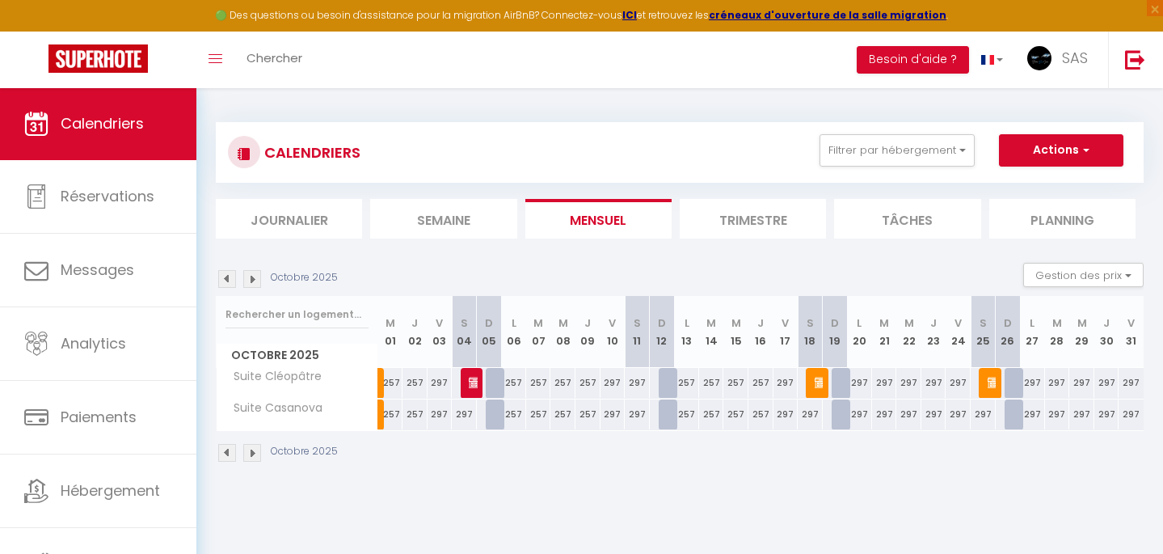
select select "1"
select select
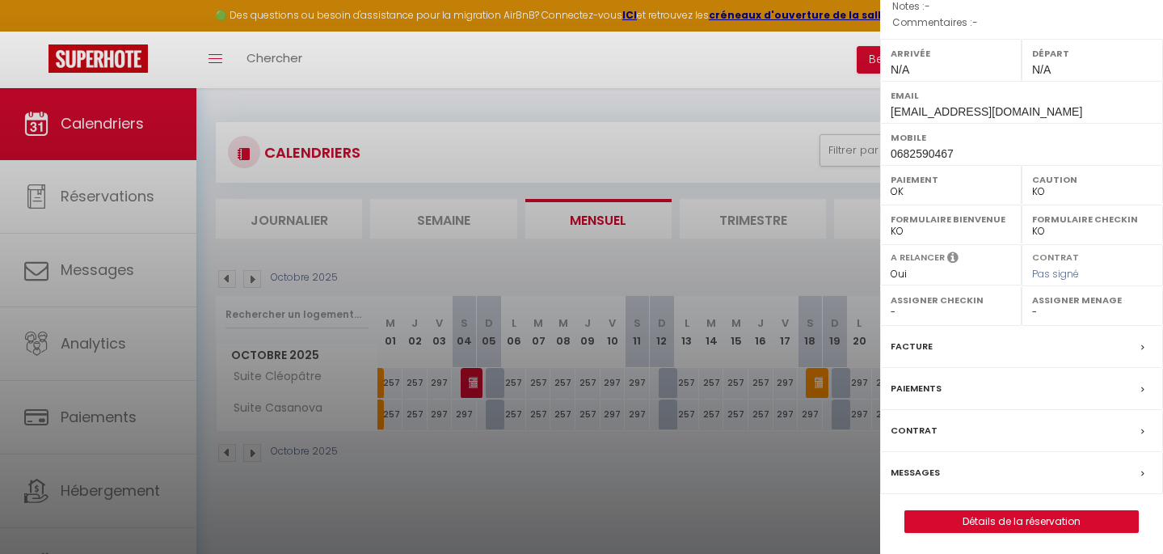
scroll to position [195, 0]
click at [1012, 520] on link "Détails de la réservation" at bounding box center [1021, 523] width 233 height 21
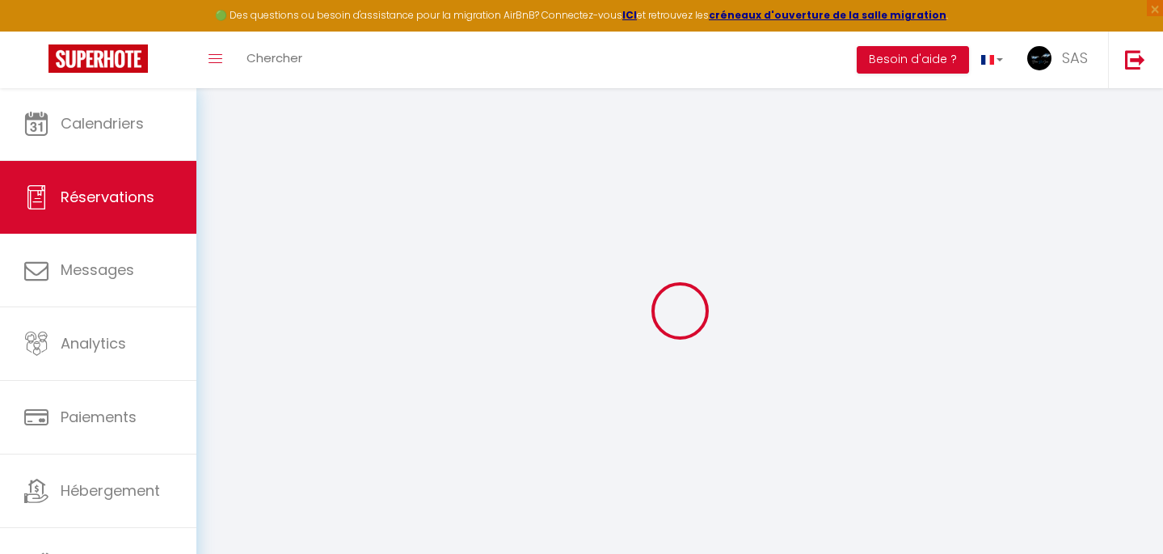
type input "Pascale"
type input "Freour"
type input "[EMAIL_ADDRESS][DOMAIN_NAME]"
type input "0682590467"
select select "FR"
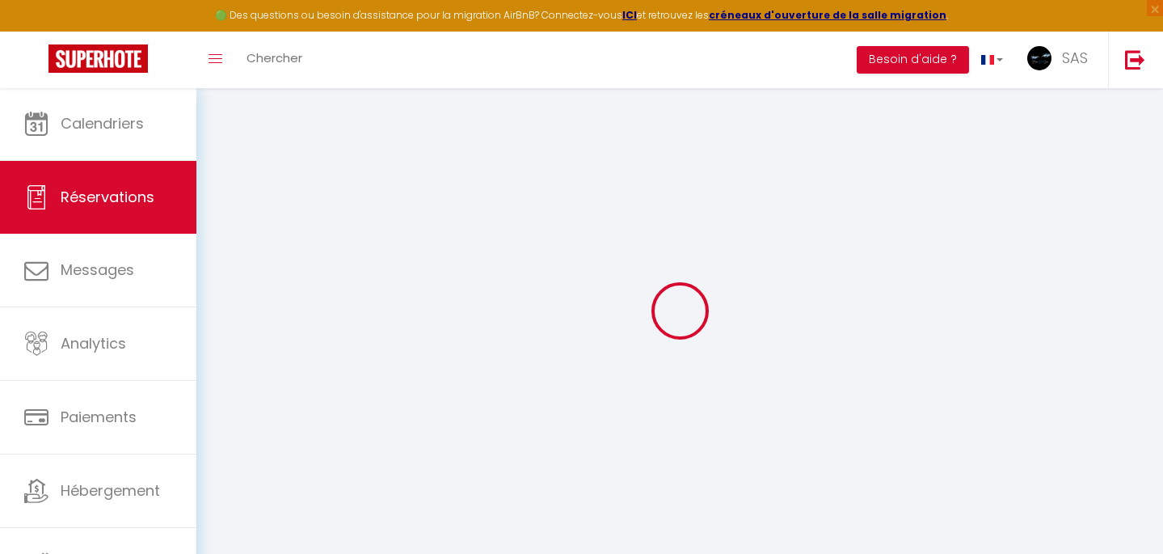
select select "27791"
select select "1"
type input "[PERSON_NAME] 04 Octobre 2025"
select select
type input "Dim 05 Octobre 2025"
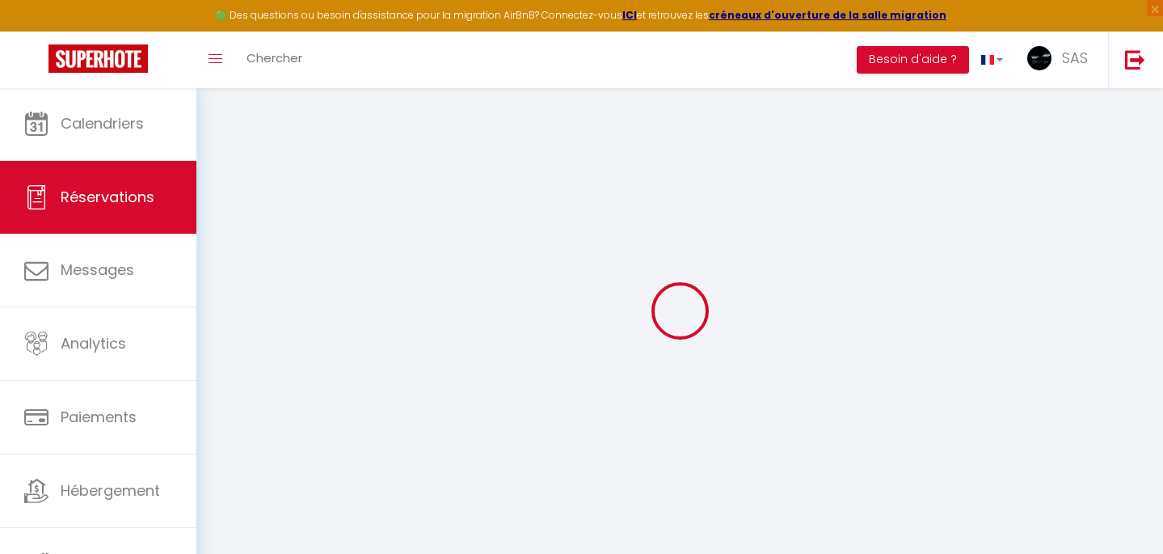
select select
type input "2"
select select "12"
select select
type input "297"
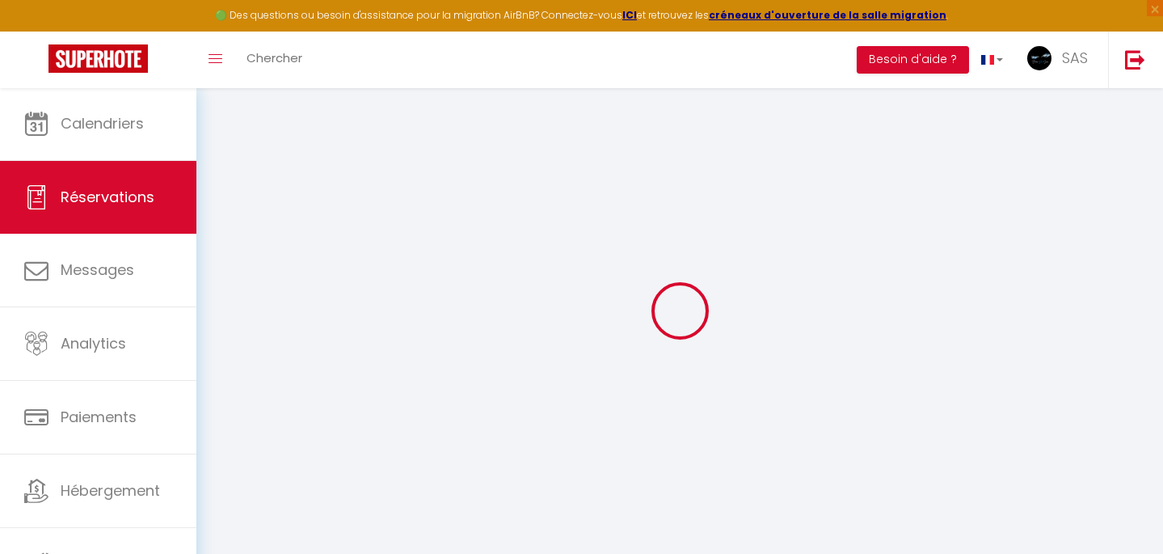
checkbox input "false"
type input "0"
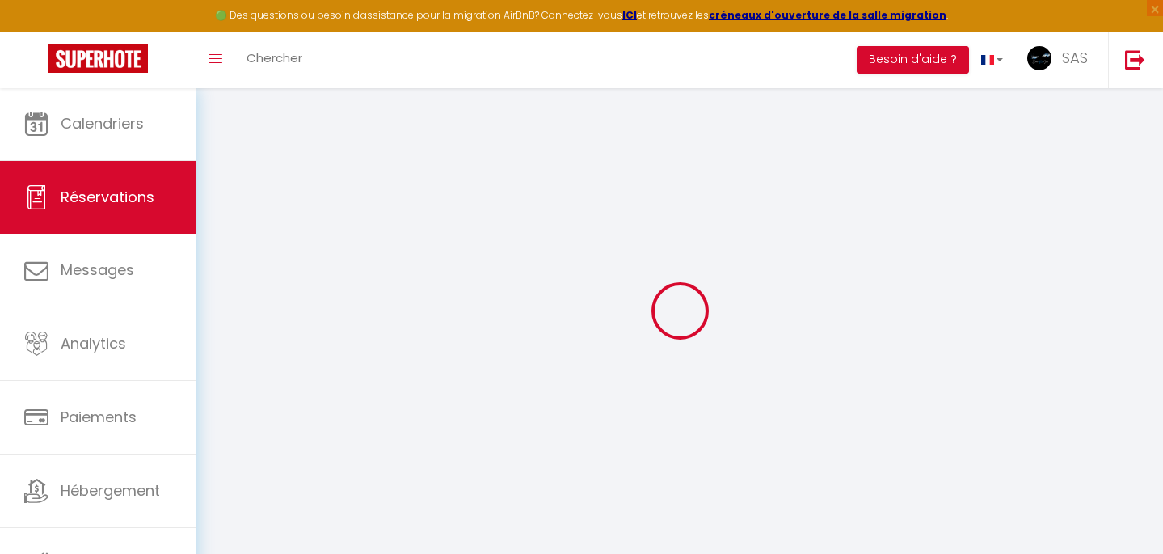
select select
select select "14"
checkbox input "false"
select select
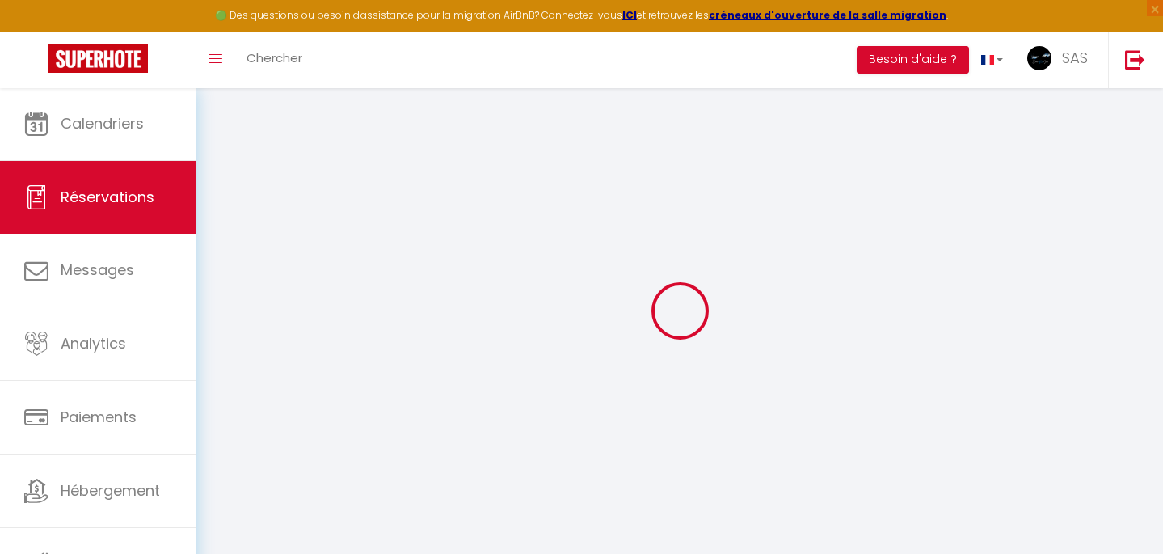
select select
checkbox input "false"
select select
checkbox input "false"
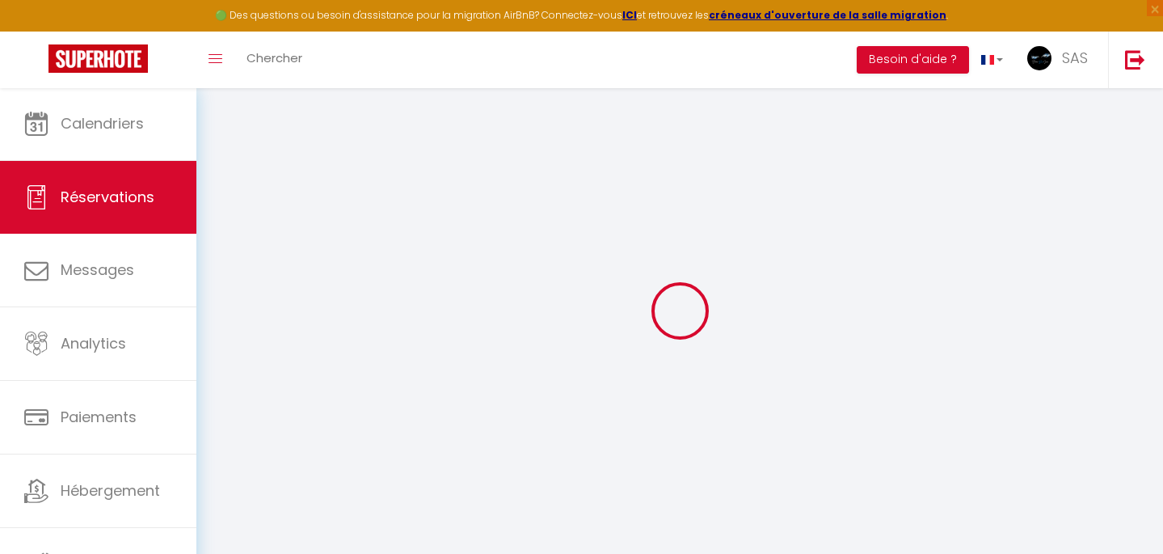
type input "9.2"
select select
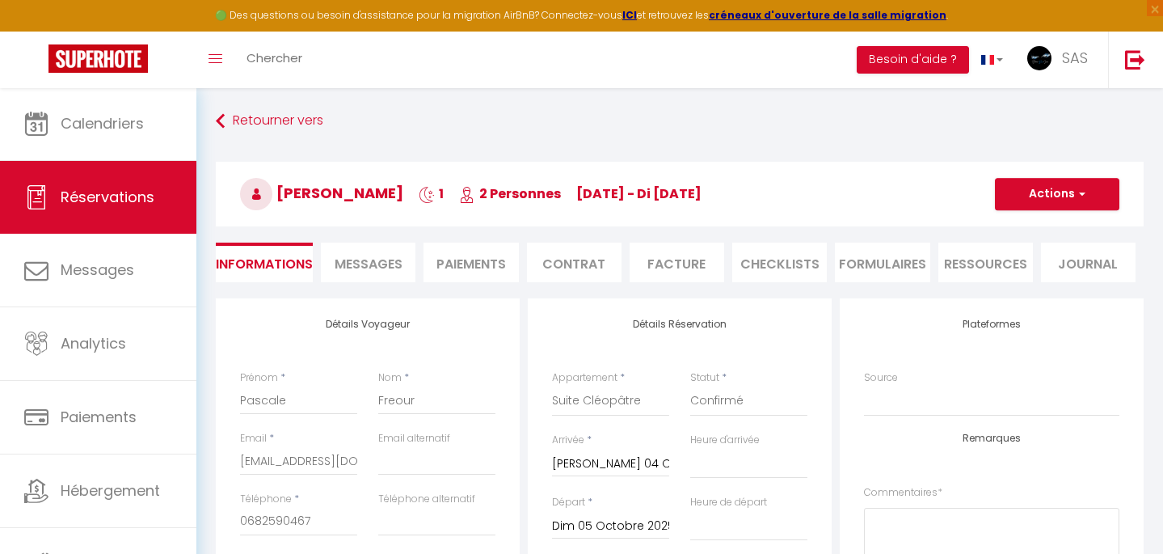
checkbox input "false"
select select
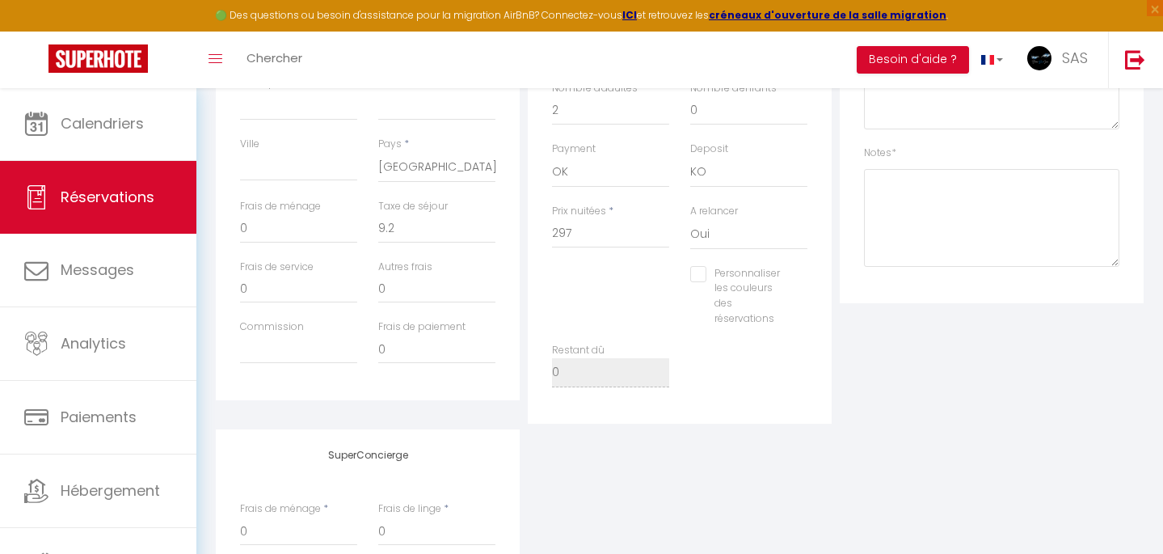
scroll to position [375, 0]
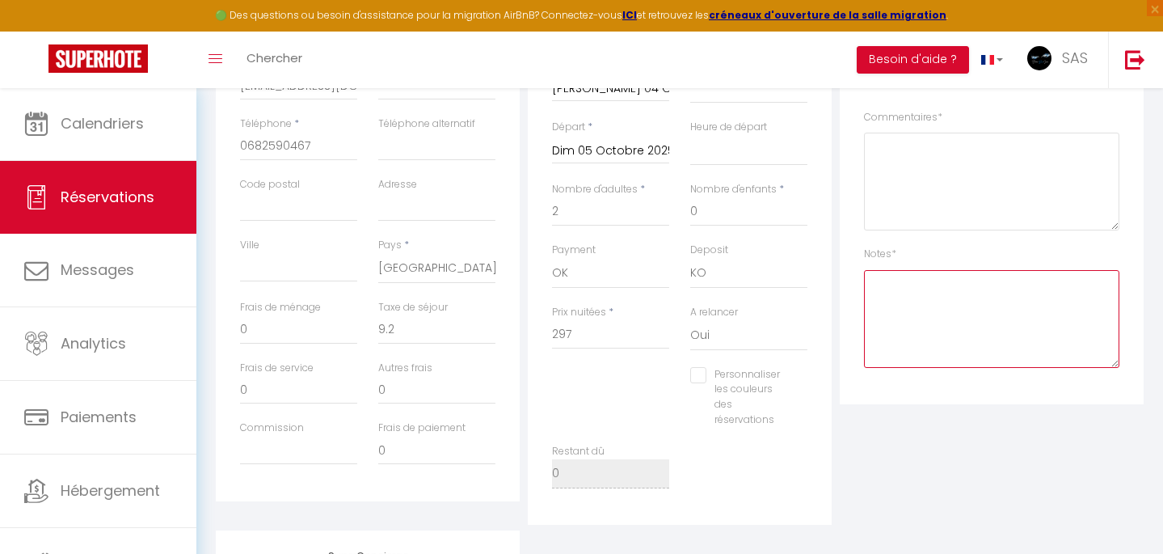
click at [917, 339] on textarea at bounding box center [991, 319] width 255 height 98
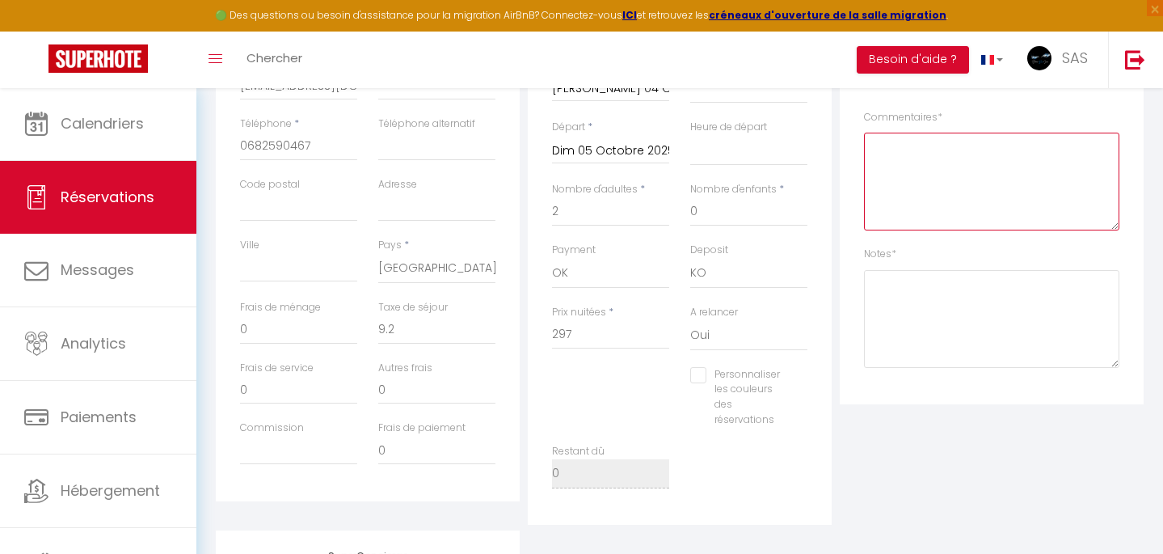
click at [1002, 185] on textarea at bounding box center [991, 182] width 255 height 98
paste textarea "FRXQ2dF67SHi"
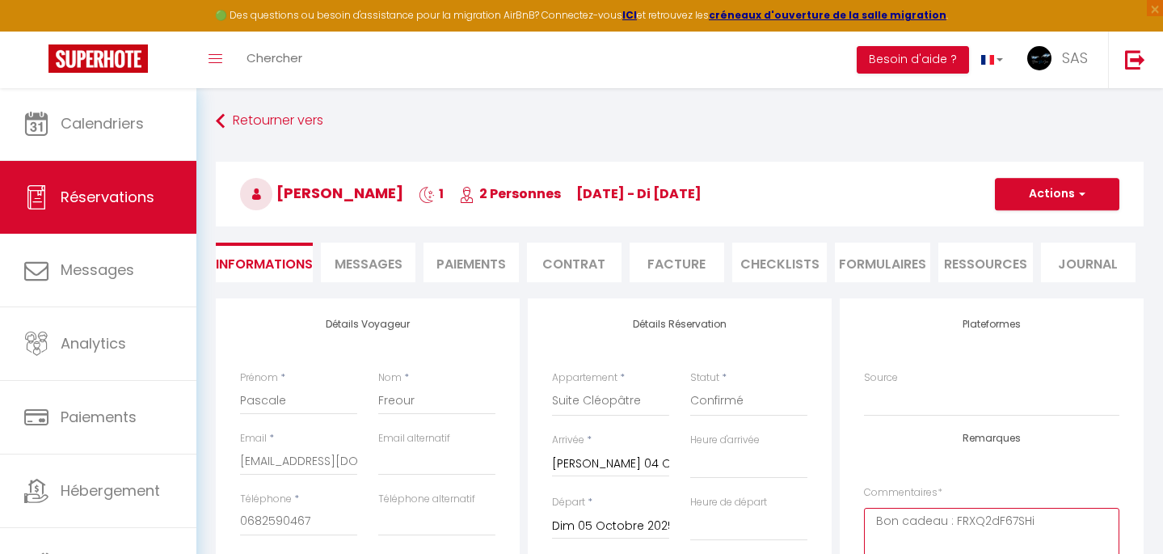
scroll to position [0, 0]
click at [1044, 203] on button "Actions" at bounding box center [1057, 194] width 125 height 32
click at [1016, 231] on link "Enregistrer" at bounding box center [1041, 229] width 128 height 21
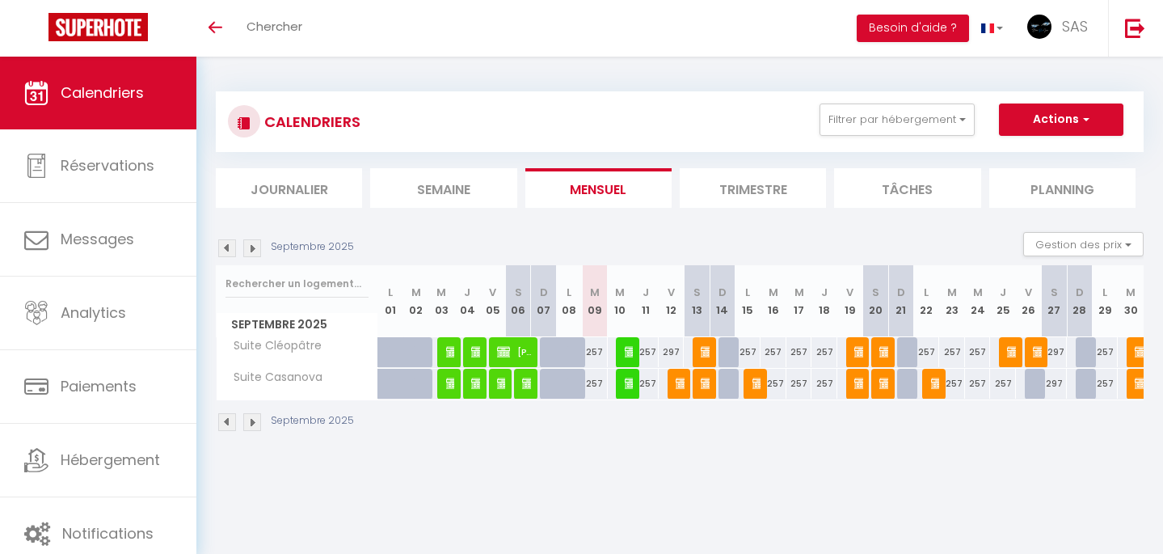
click at [255, 241] on img at bounding box center [252, 248] width 18 height 18
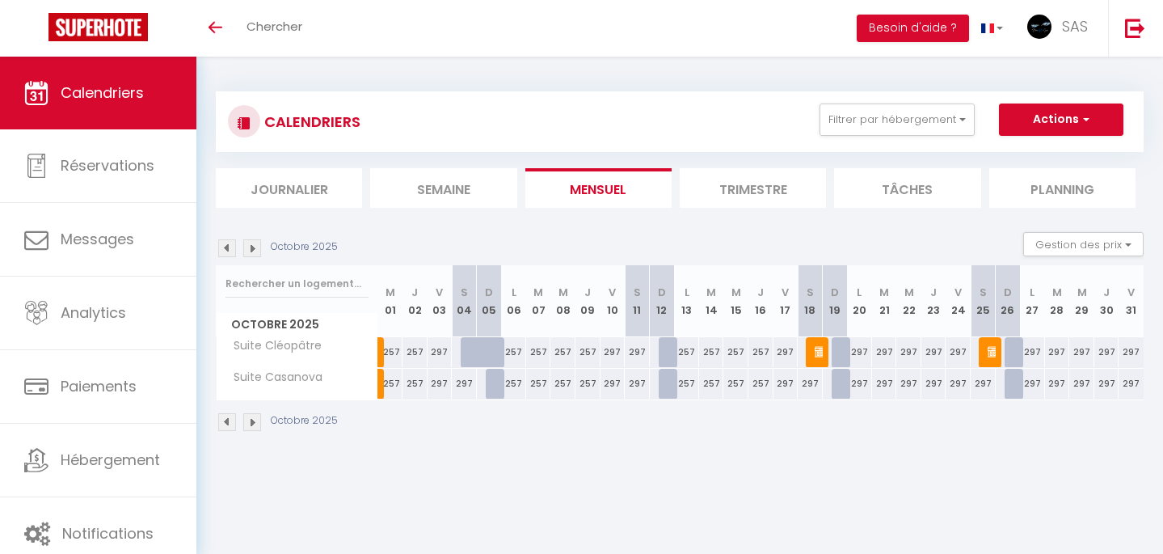
click at [471, 347] on div at bounding box center [473, 352] width 25 height 31
type input "297"
select select "1"
type input "[DATE]"
type input "Dim 05 Octobre 2025"
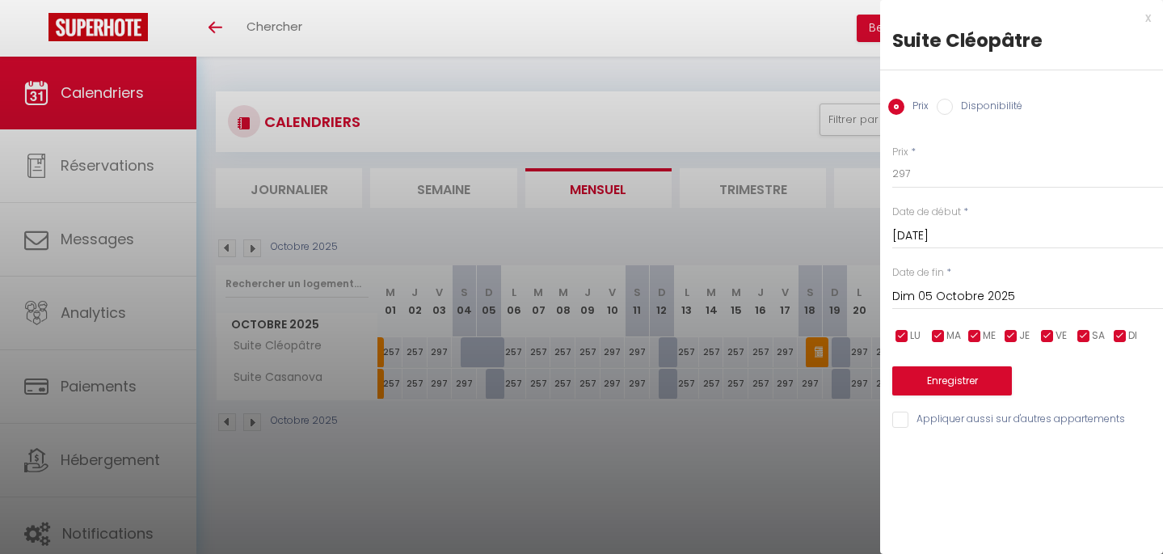
click at [958, 108] on label "Disponibilité" at bounding box center [988, 108] width 70 height 18
click at [953, 108] on input "Disponibilité" at bounding box center [945, 107] width 16 height 16
radio input "true"
radio input "false"
click at [929, 386] on button "Enregistrer" at bounding box center [953, 382] width 120 height 29
